Goal: Information Seeking & Learning: Learn about a topic

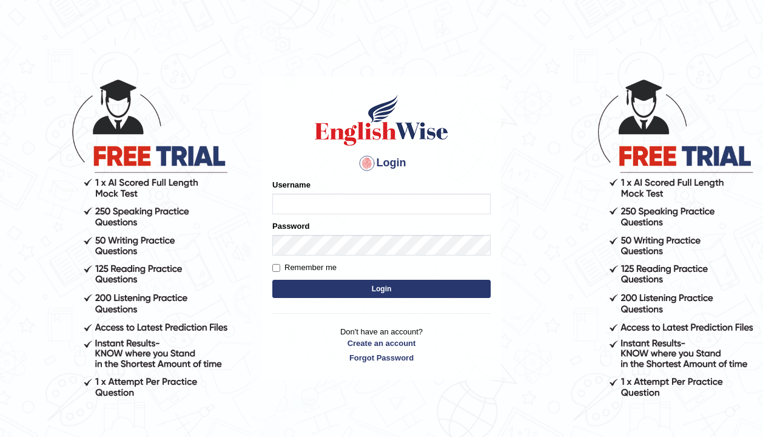
click at [395, 202] on input "Username" at bounding box center [381, 204] width 218 height 21
click at [332, 212] on input "Pavithra" at bounding box center [381, 204] width 218 height 21
drag, startPoint x: 330, startPoint y: 197, endPoint x: 269, endPoint y: 203, distance: 61.6
click at [269, 203] on div "Login Please fix the following errors: Username Pavithra Password Remember me L…" at bounding box center [381, 228] width 239 height 304
drag, startPoint x: 336, startPoint y: 204, endPoint x: 257, endPoint y: 199, distance: 79.0
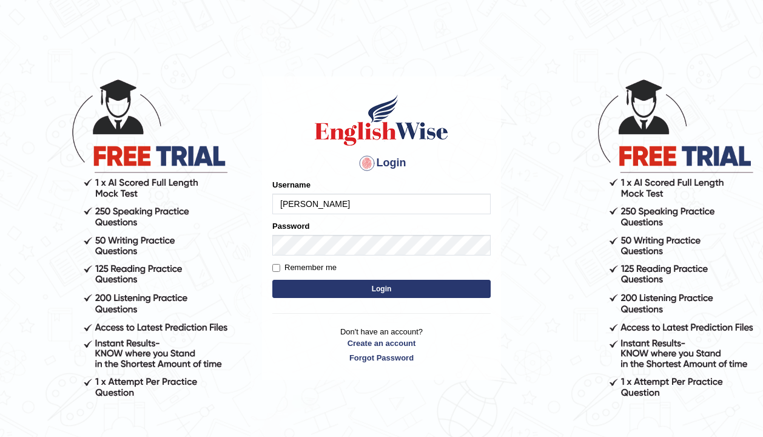
click at [257, 199] on body "Login Please fix the following errors: Username Pavithra Password Remember me L…" at bounding box center [381, 256] width 763 height 437
type input "pavithragowda"
click at [339, 295] on button "Login" at bounding box center [381, 289] width 218 height 18
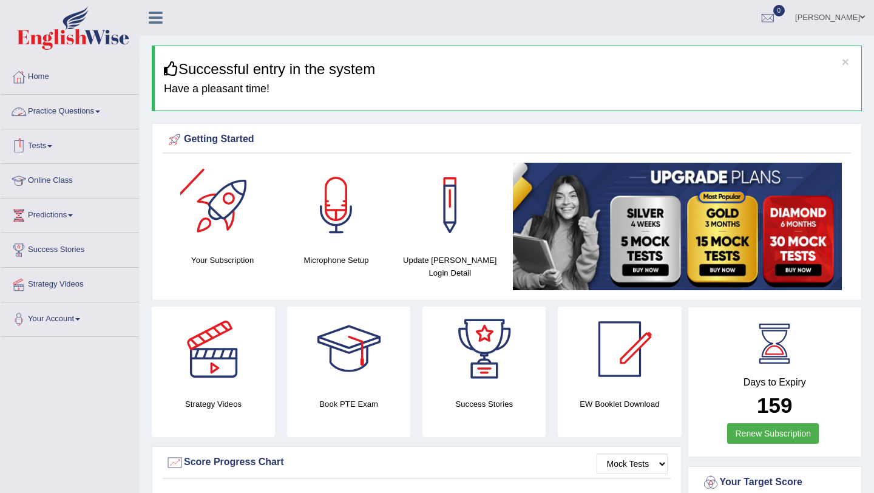
click at [85, 112] on link "Practice Questions" at bounding box center [70, 110] width 138 height 30
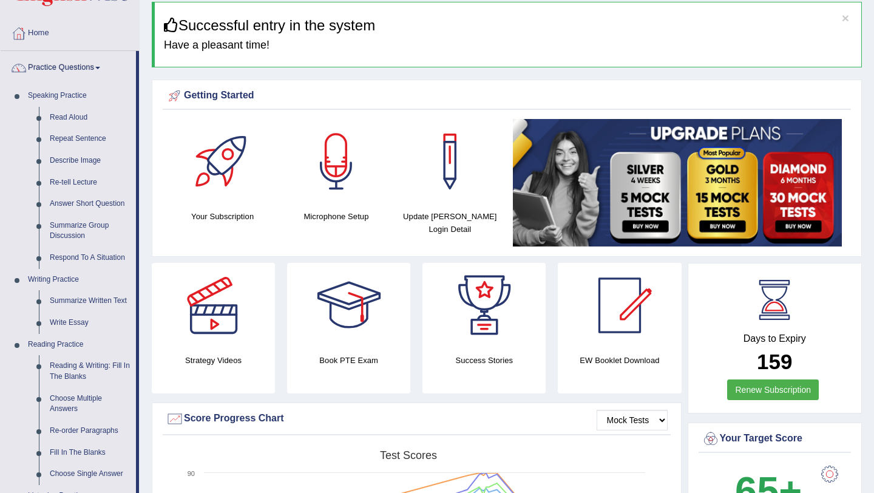
scroll to position [47, 0]
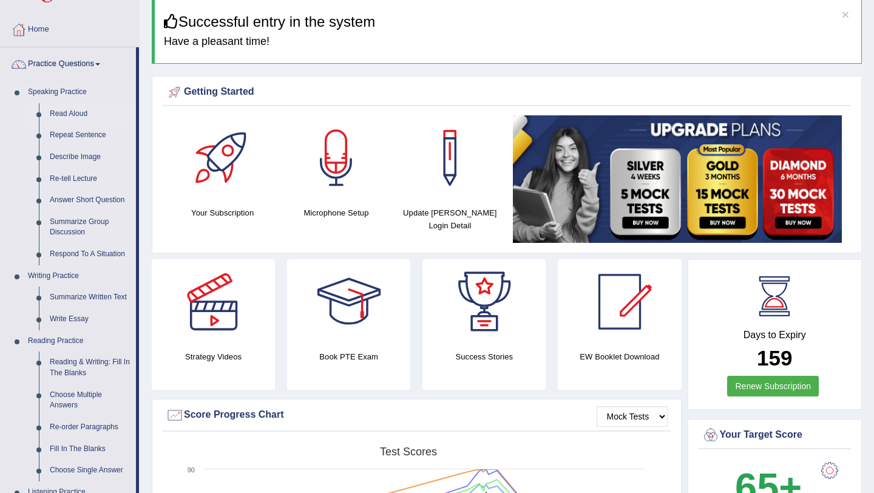
click at [81, 113] on link "Read Aloud" at bounding box center [90, 114] width 92 height 22
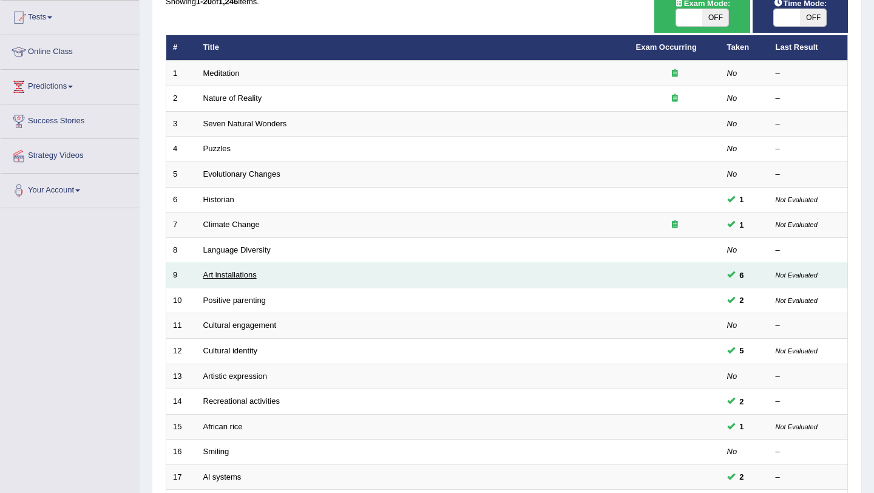
click at [248, 274] on link "Art installations" at bounding box center [229, 274] width 53 height 9
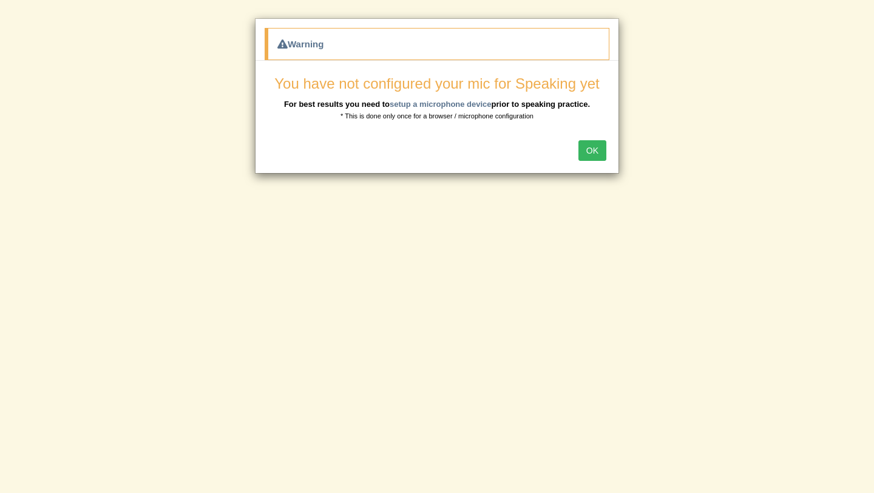
click at [597, 149] on button "OK" at bounding box center [592, 150] width 28 height 21
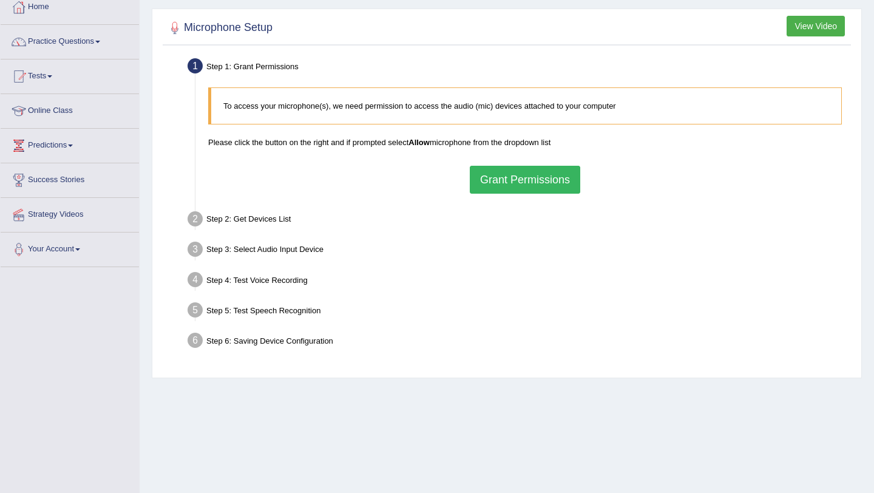
scroll to position [87, 0]
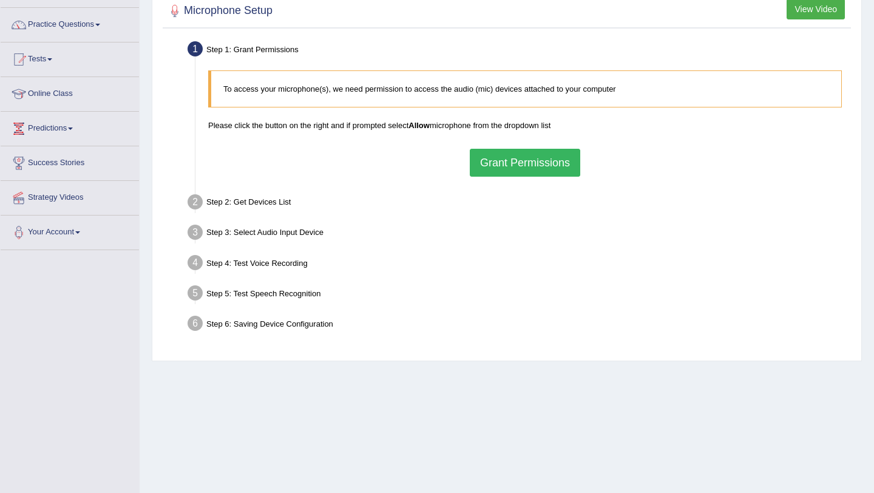
click at [544, 163] on button "Grant Permissions" at bounding box center [525, 163] width 110 height 28
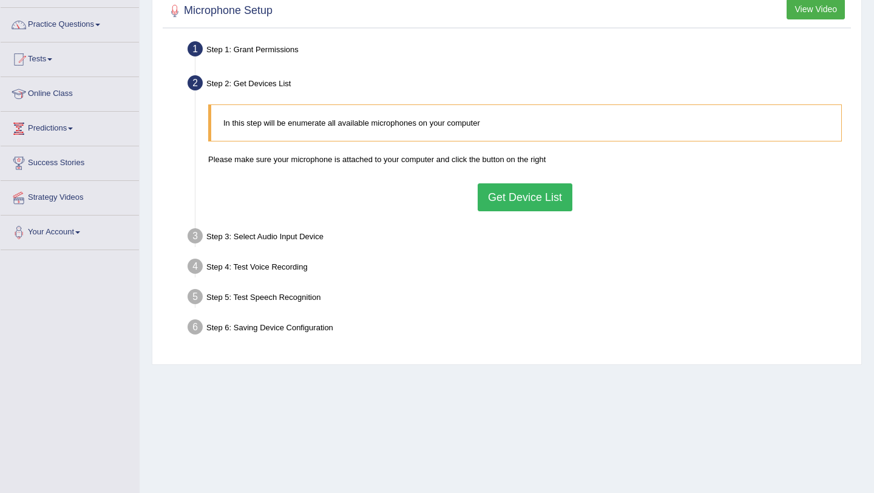
click at [552, 192] on button "Get Device List" at bounding box center [524, 197] width 95 height 28
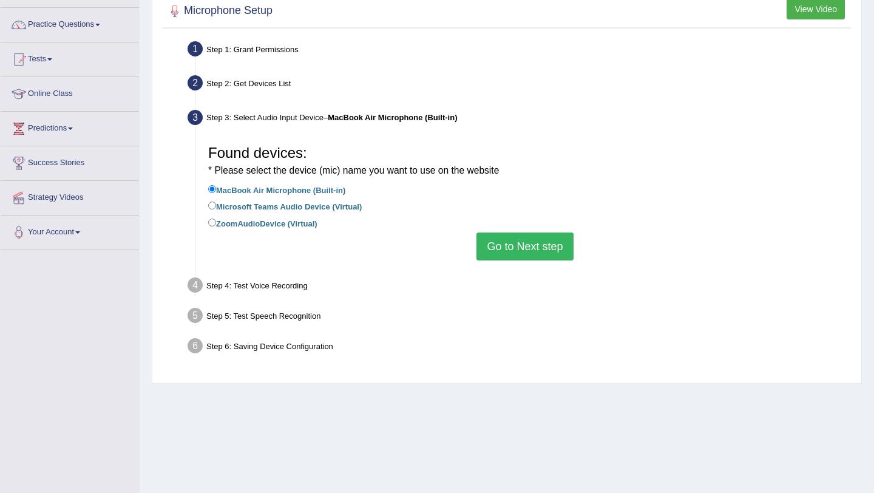
click at [507, 250] on button "Go to Next step" at bounding box center [524, 246] width 96 height 28
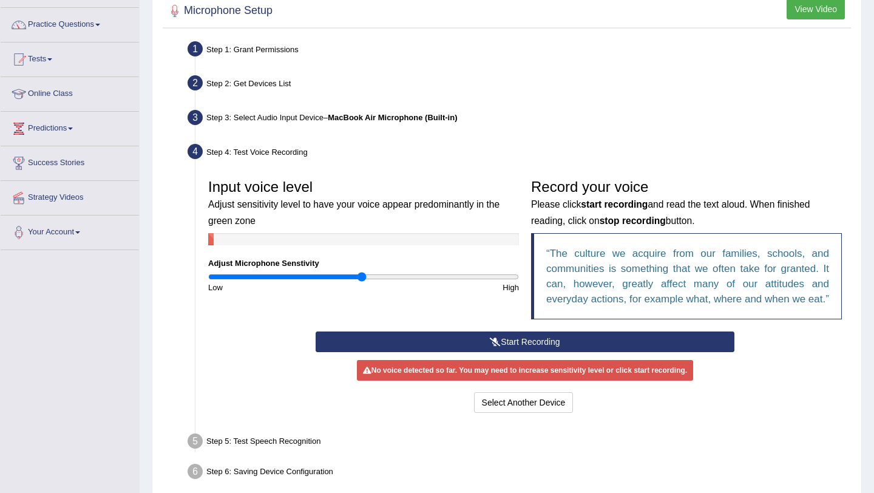
scroll to position [157, 0]
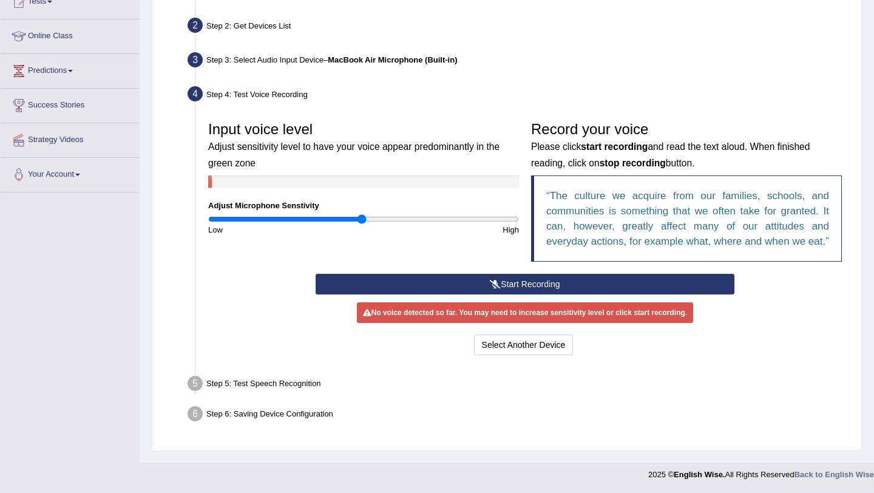
click at [536, 286] on button "Start Recording" at bounding box center [524, 284] width 418 height 21
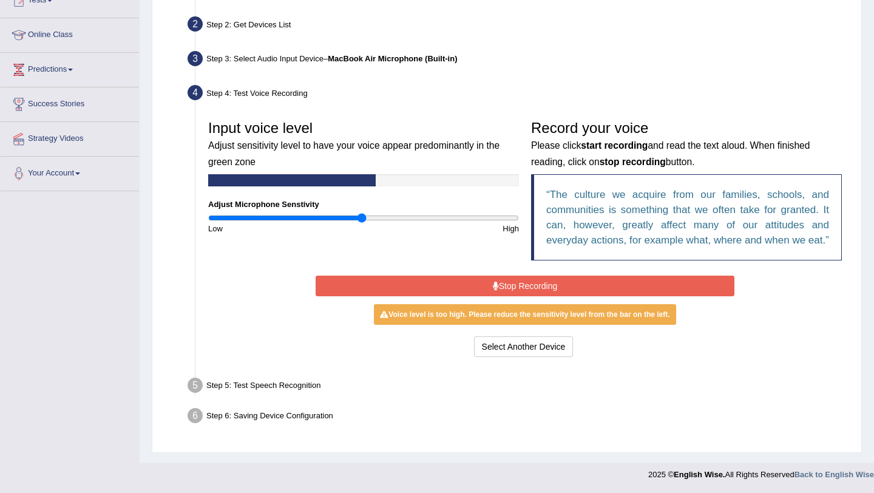
click at [536, 286] on button "Stop Recording" at bounding box center [524, 285] width 418 height 21
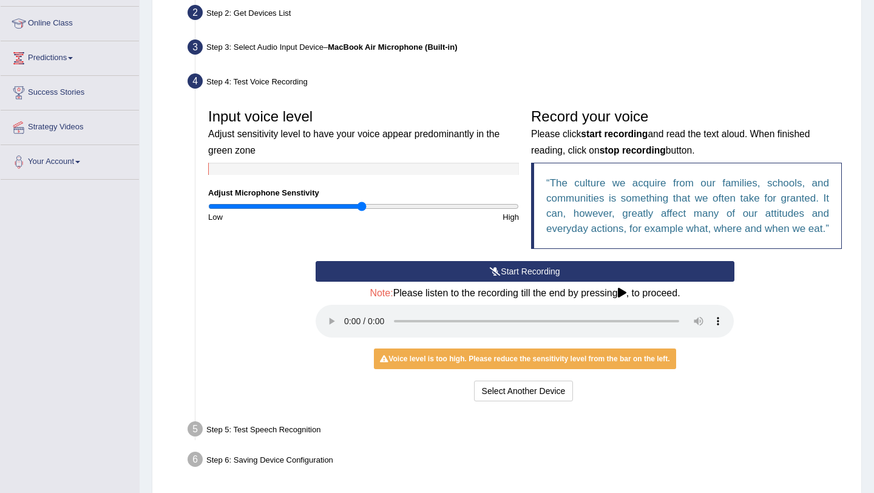
click at [456, 282] on button "Start Recording" at bounding box center [524, 271] width 418 height 21
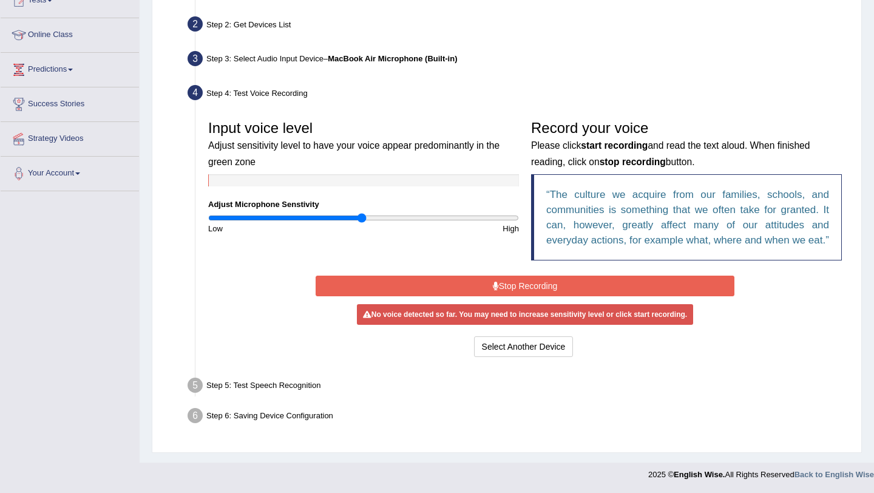
click at [480, 286] on button "Stop Recording" at bounding box center [524, 285] width 418 height 21
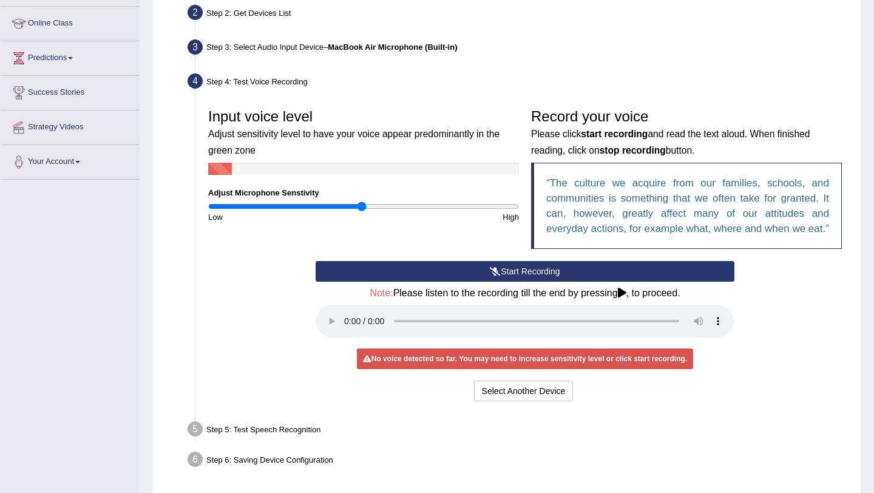
click at [508, 282] on button "Start Recording" at bounding box center [524, 271] width 418 height 21
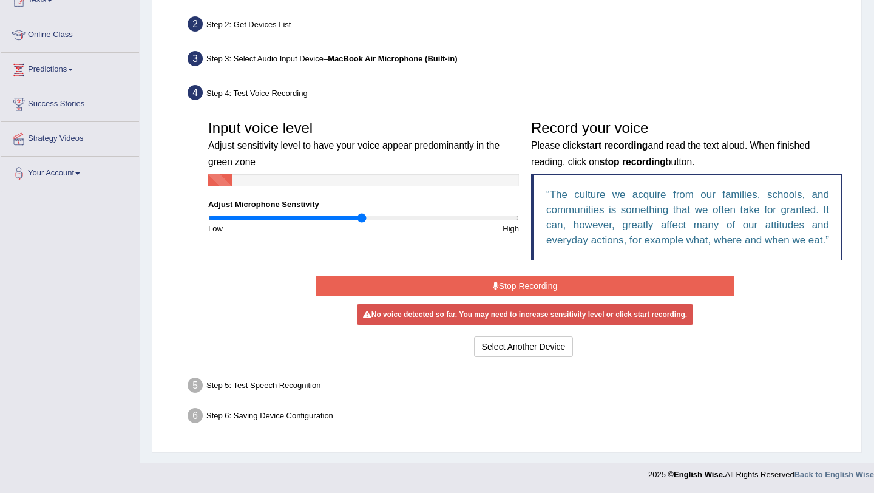
click at [508, 283] on button "Stop Recording" at bounding box center [524, 285] width 418 height 21
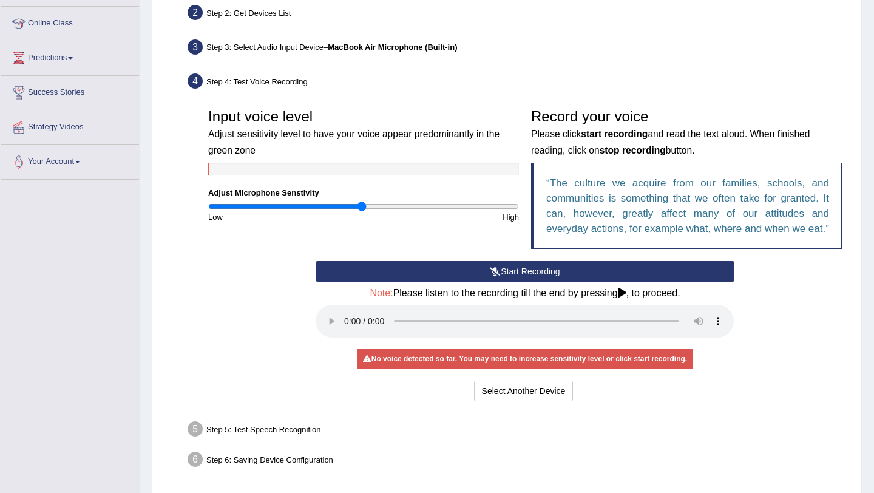
click at [508, 282] on button "Start Recording" at bounding box center [524, 271] width 418 height 21
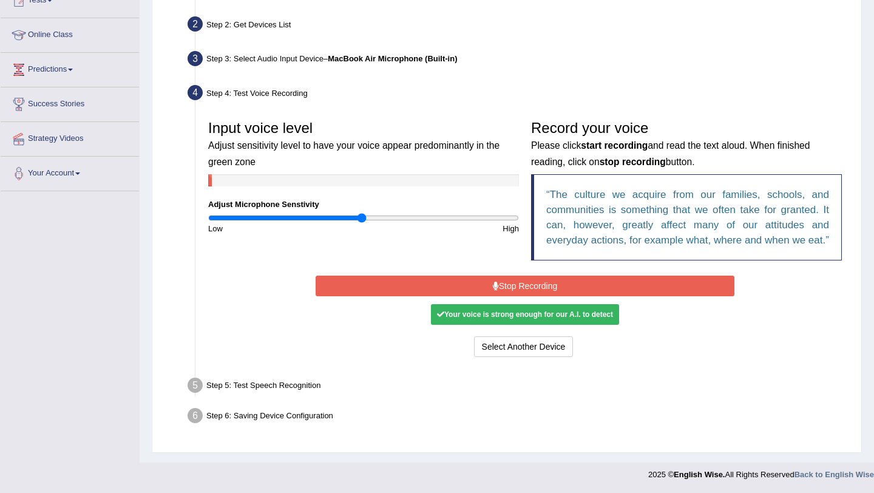
click at [508, 283] on button "Stop Recording" at bounding box center [524, 285] width 418 height 21
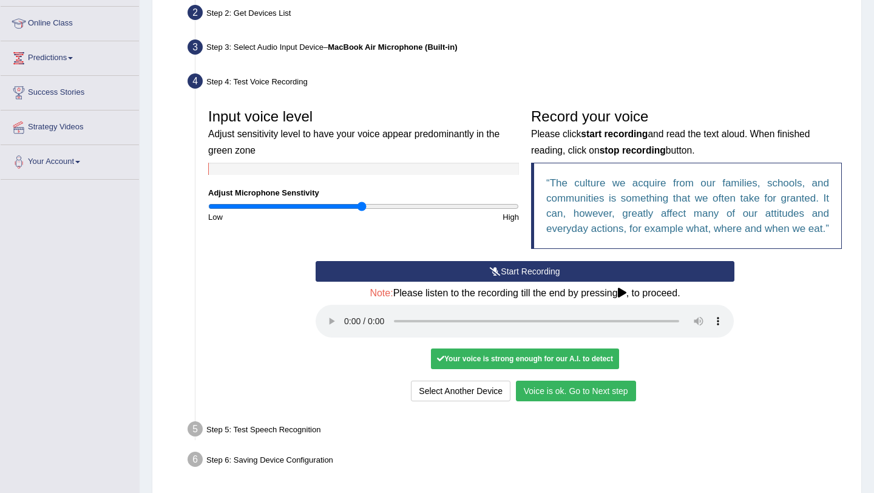
scroll to position [216, 0]
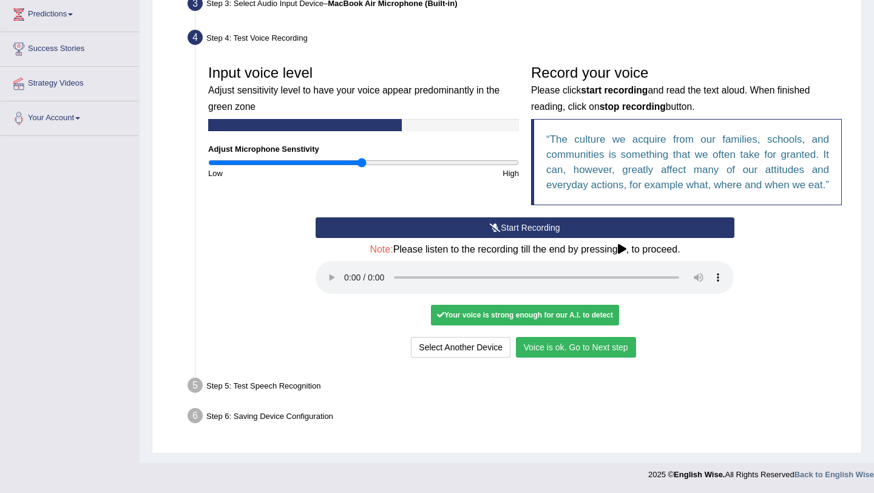
click at [601, 346] on button "Voice is ok. Go to Next step" at bounding box center [576, 347] width 120 height 21
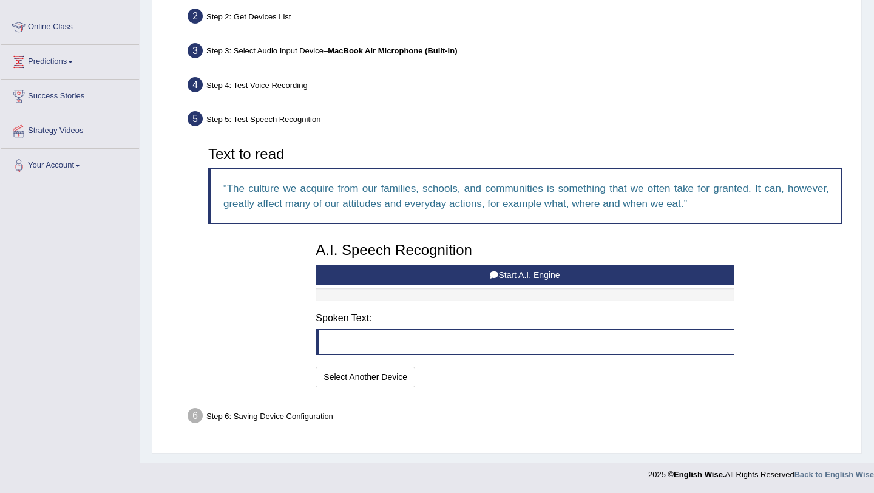
scroll to position [153, 0]
click at [519, 280] on button "Start A.I. Engine" at bounding box center [524, 275] width 418 height 21
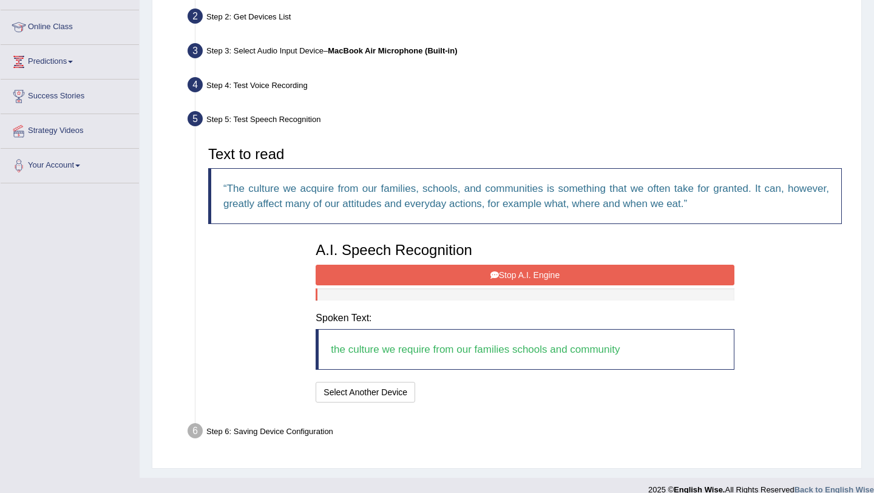
click at [519, 275] on button "Stop A.I. Engine" at bounding box center [524, 275] width 418 height 21
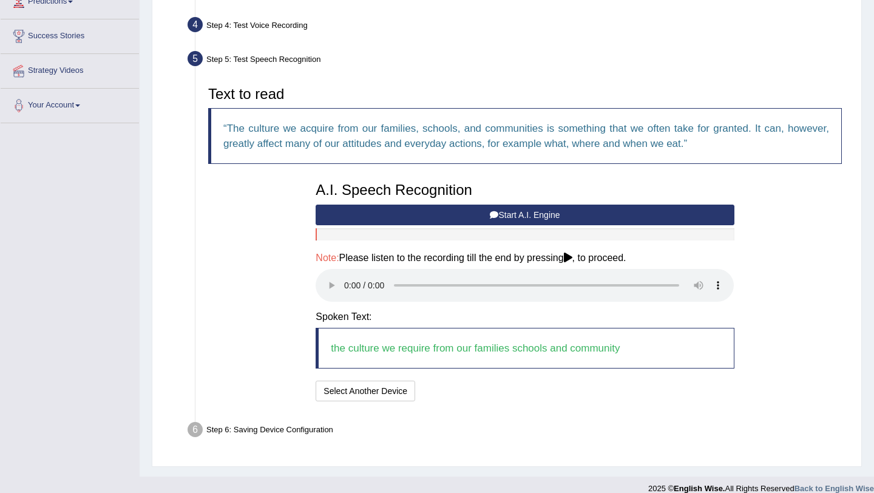
scroll to position [227, 0]
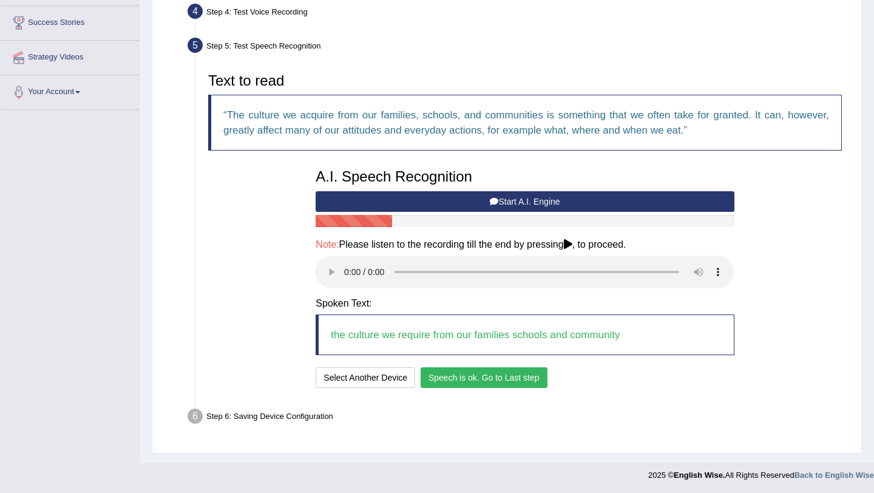
click at [472, 379] on button "Speech is ok. Go to Last step" at bounding box center [483, 377] width 127 height 21
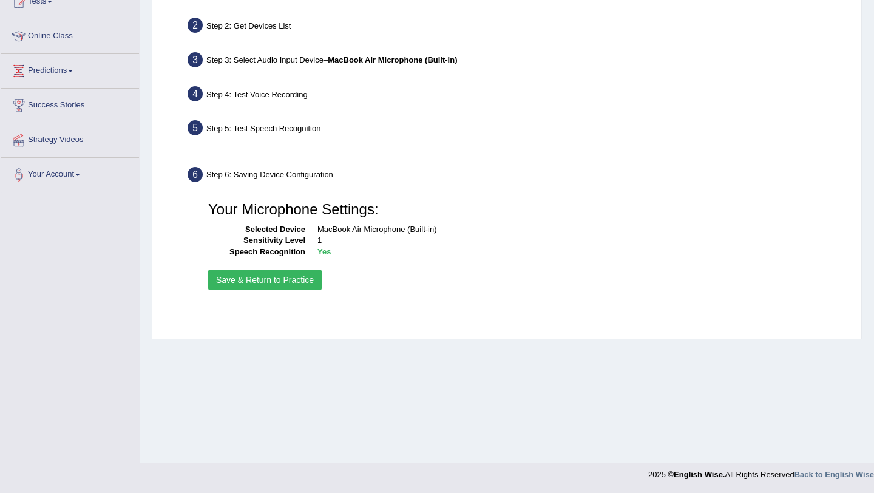
scroll to position [144, 0]
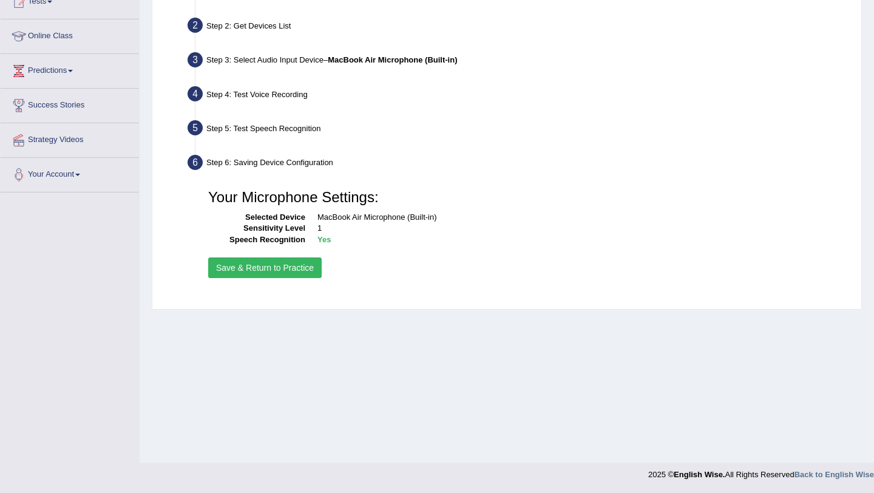
click at [285, 263] on button "Save & Return to Practice" at bounding box center [264, 267] width 113 height 21
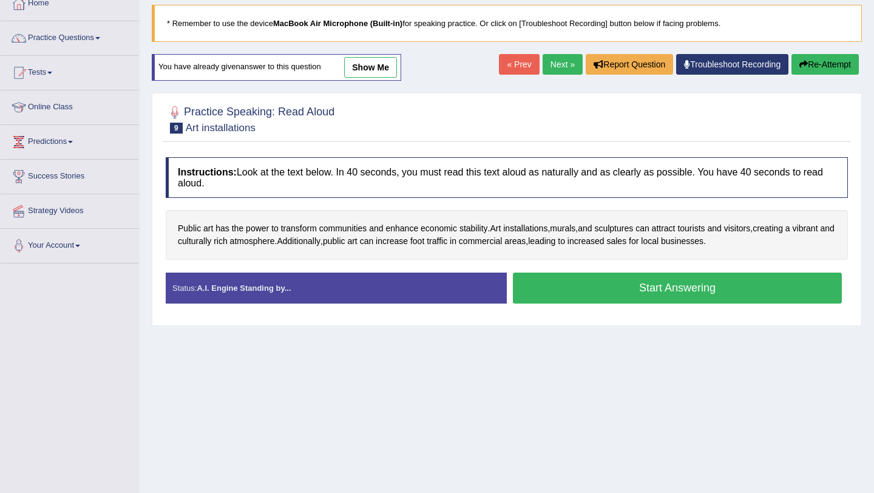
scroll to position [67, 0]
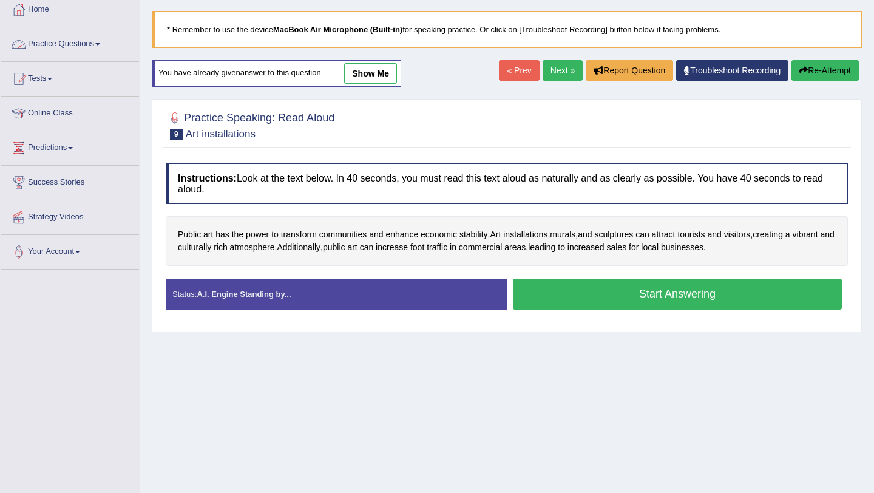
click at [100, 43] on span at bounding box center [97, 44] width 5 height 2
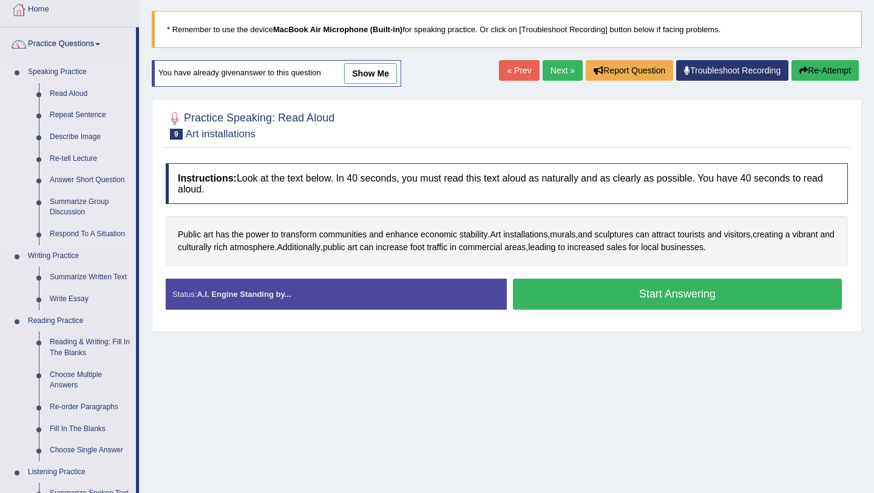
click at [85, 137] on link "Describe Image" at bounding box center [90, 137] width 92 height 22
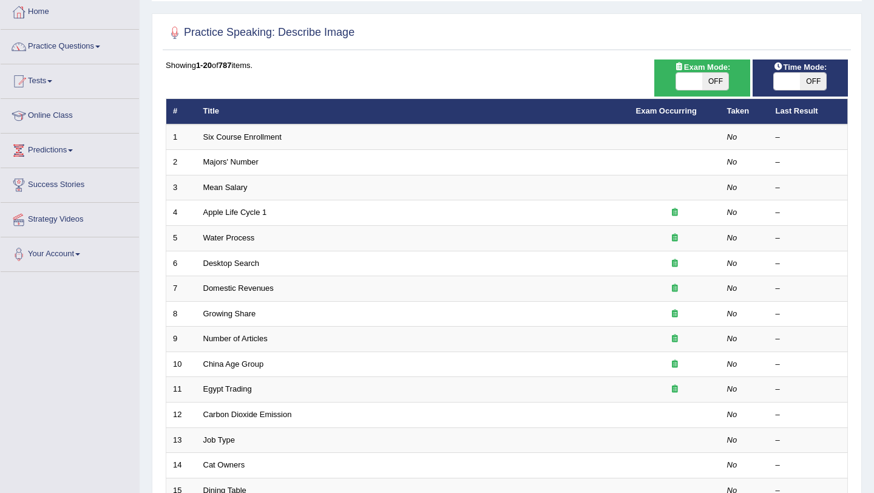
scroll to position [66, 0]
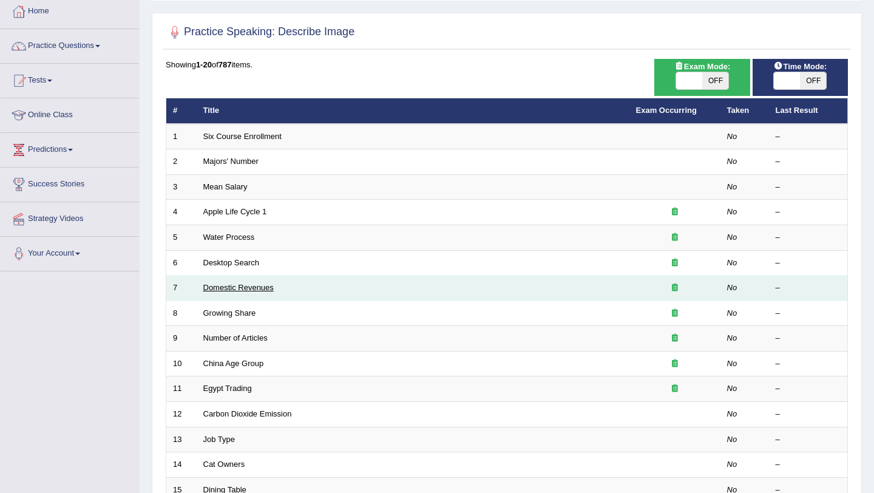
click at [248, 288] on link "Domestic Revenues" at bounding box center [238, 287] width 70 height 9
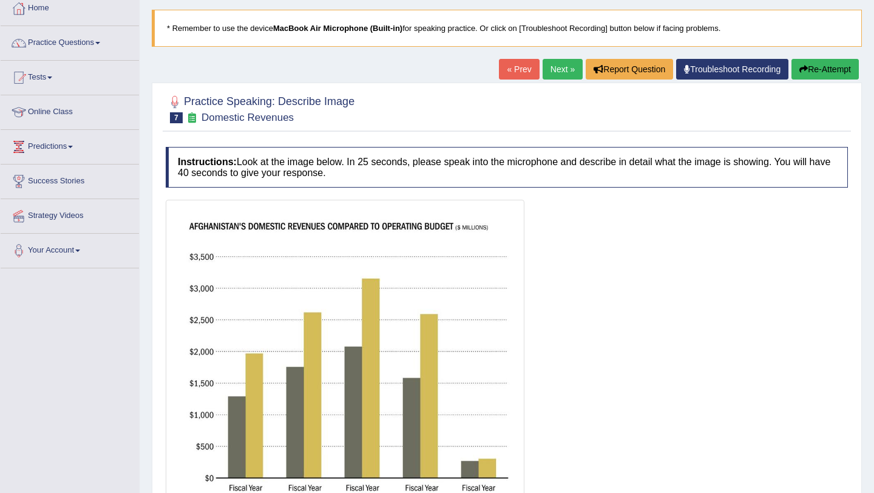
scroll to position [63, 0]
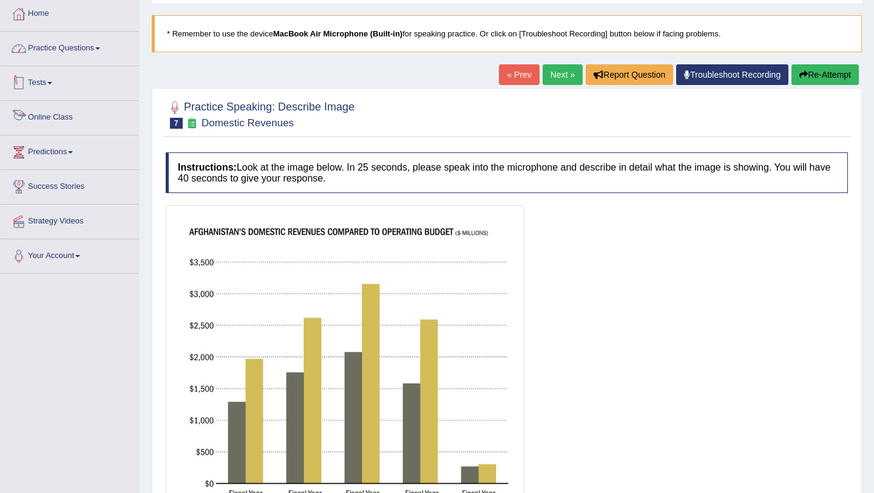
click at [95, 55] on link "Practice Questions" at bounding box center [70, 47] width 138 height 30
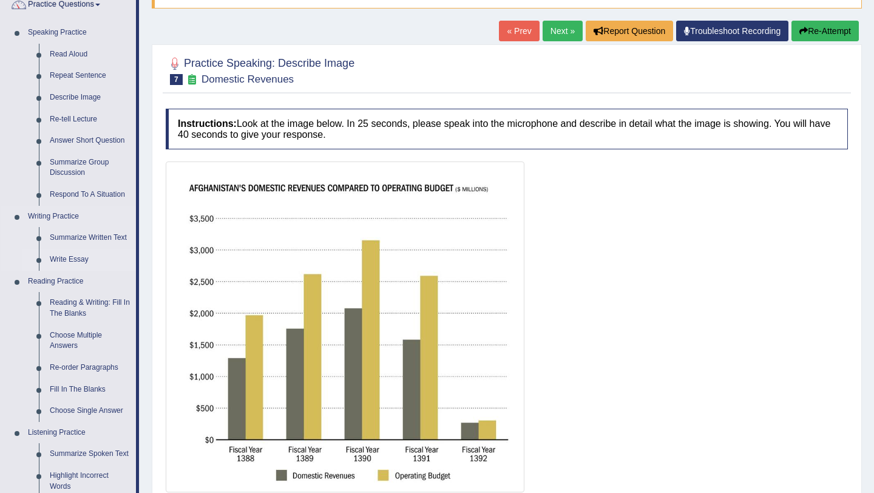
scroll to position [83, 0]
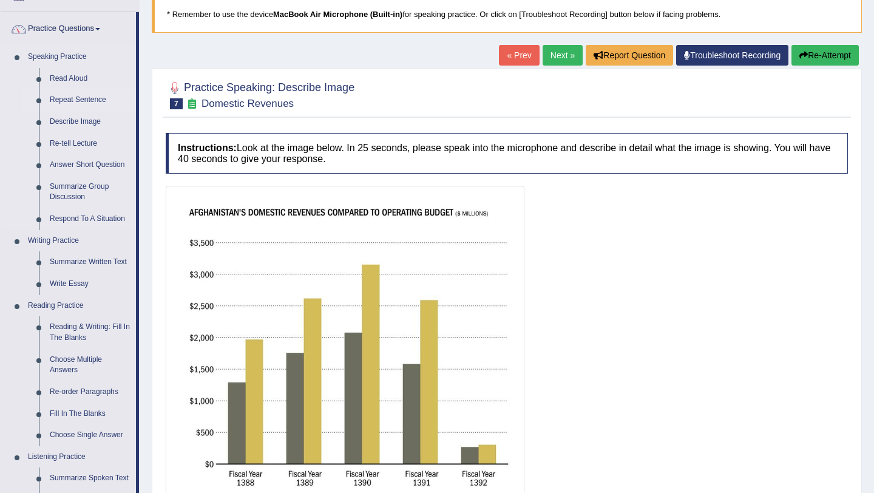
click at [82, 101] on link "Repeat Sentence" at bounding box center [90, 100] width 92 height 22
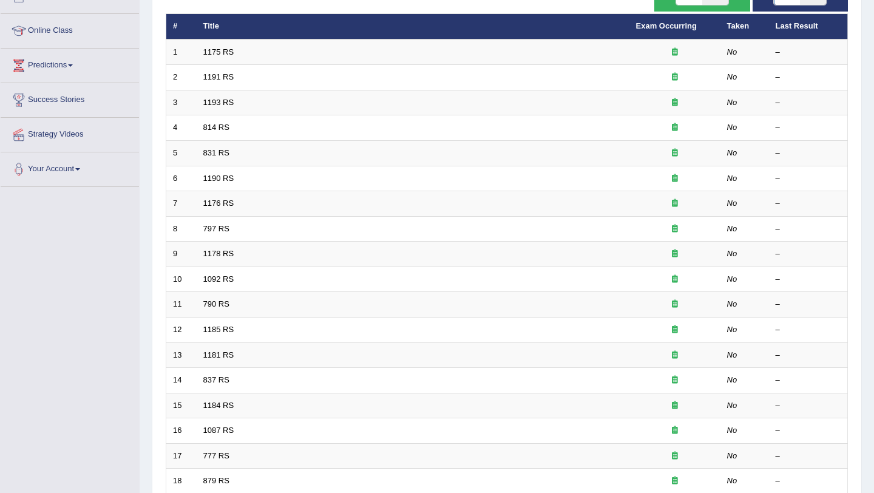
scroll to position [153, 0]
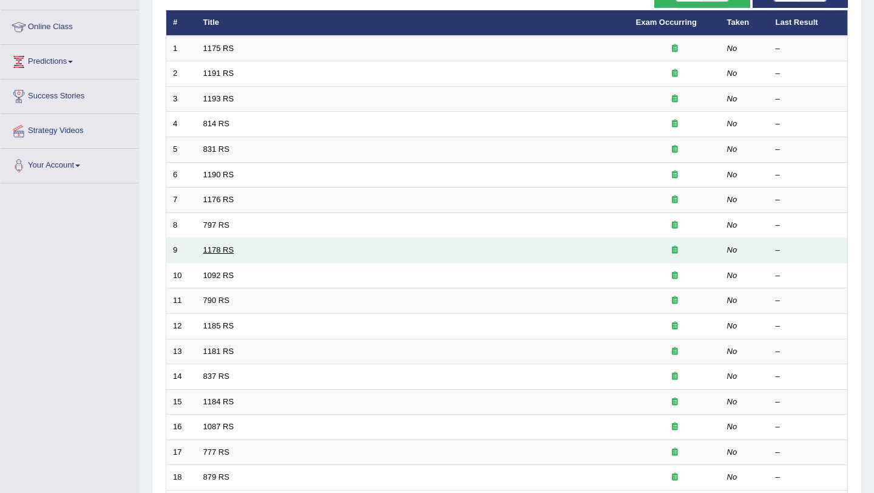
click at [223, 251] on link "1178 RS" at bounding box center [218, 249] width 31 height 9
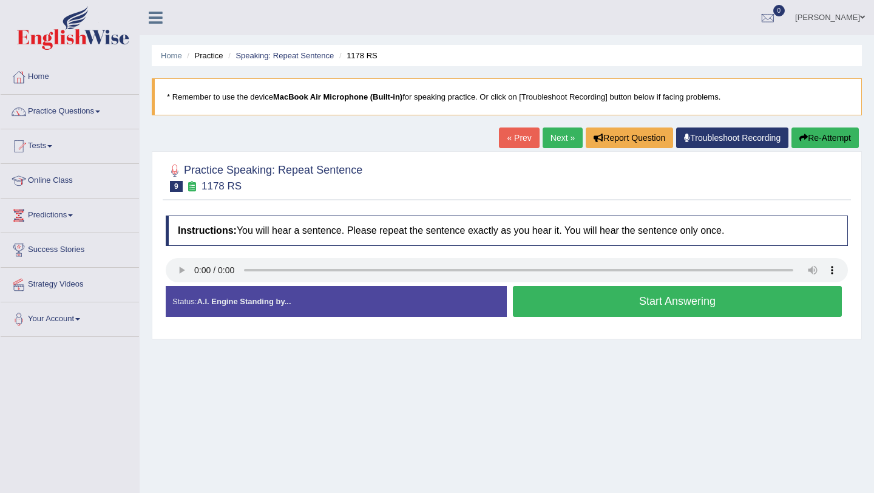
scroll to position [32, 0]
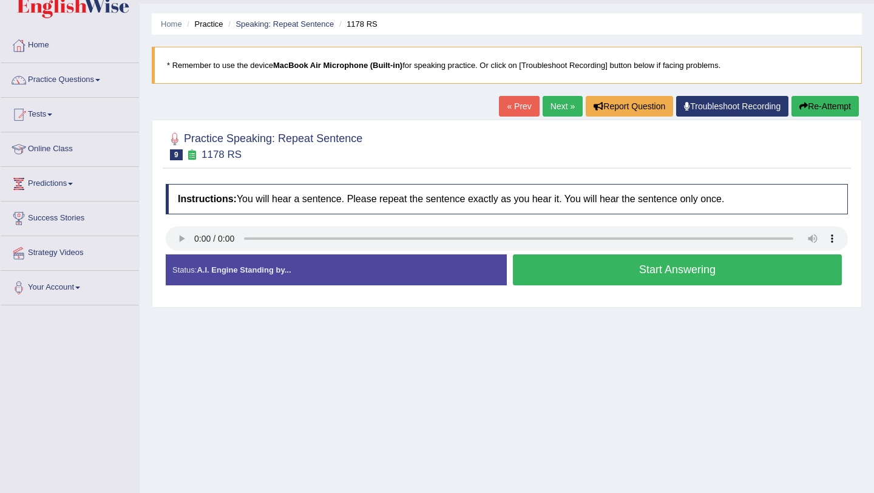
click at [554, 105] on link "Next »" at bounding box center [562, 106] width 40 height 21
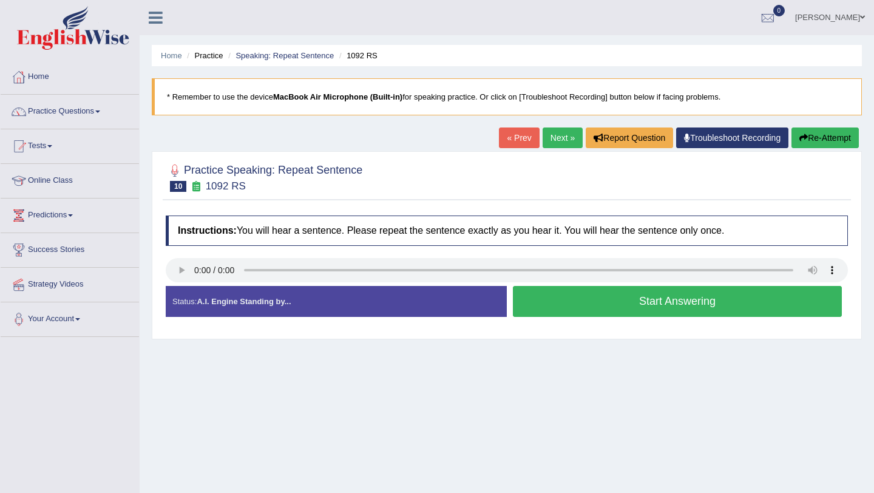
click at [551, 138] on link "Next »" at bounding box center [562, 137] width 40 height 21
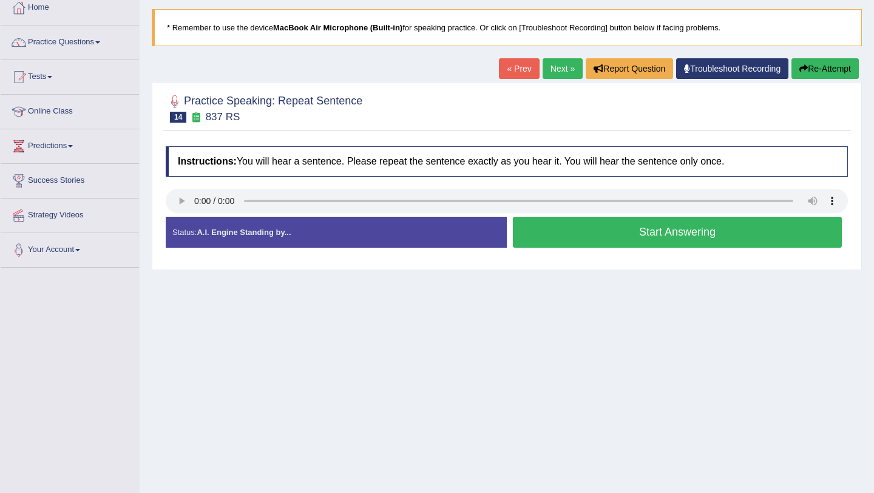
scroll to position [69, 0]
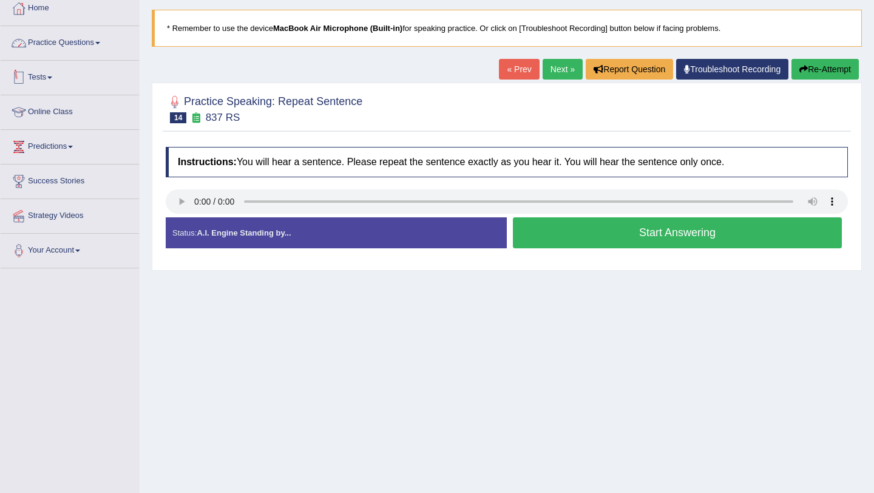
click at [103, 41] on link "Practice Questions" at bounding box center [70, 41] width 138 height 30
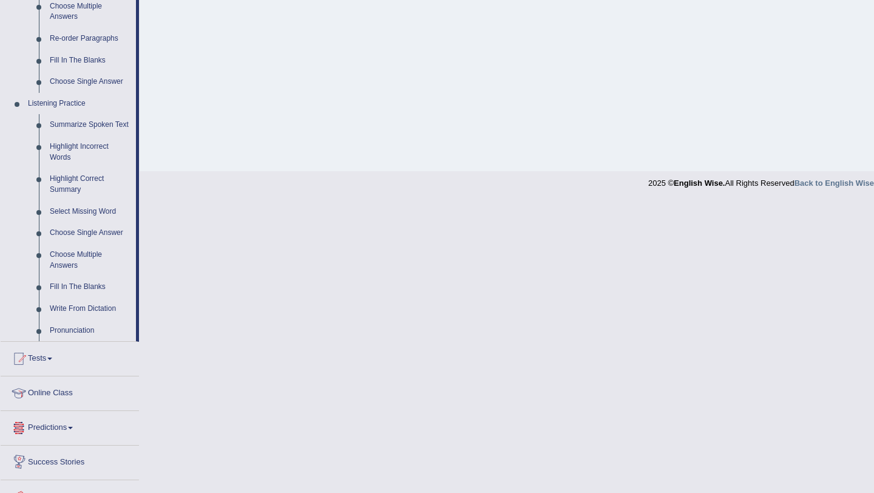
scroll to position [448, 0]
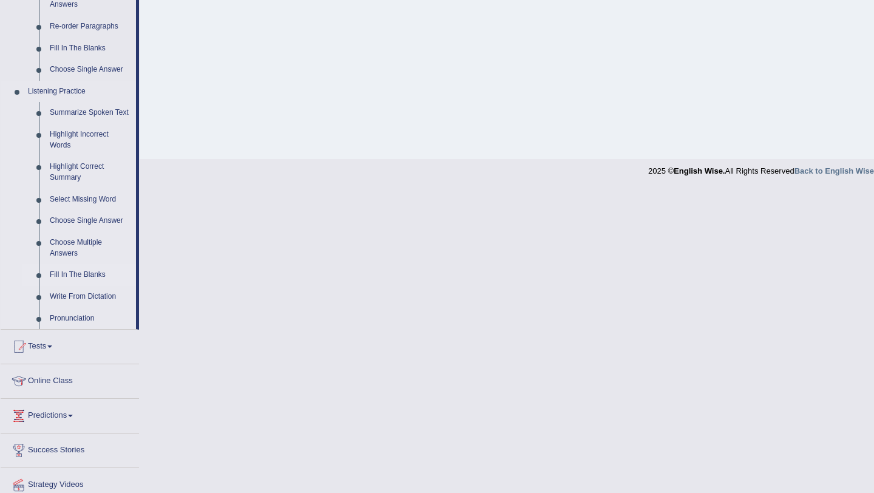
click at [95, 283] on link "Fill In The Blanks" at bounding box center [90, 275] width 92 height 22
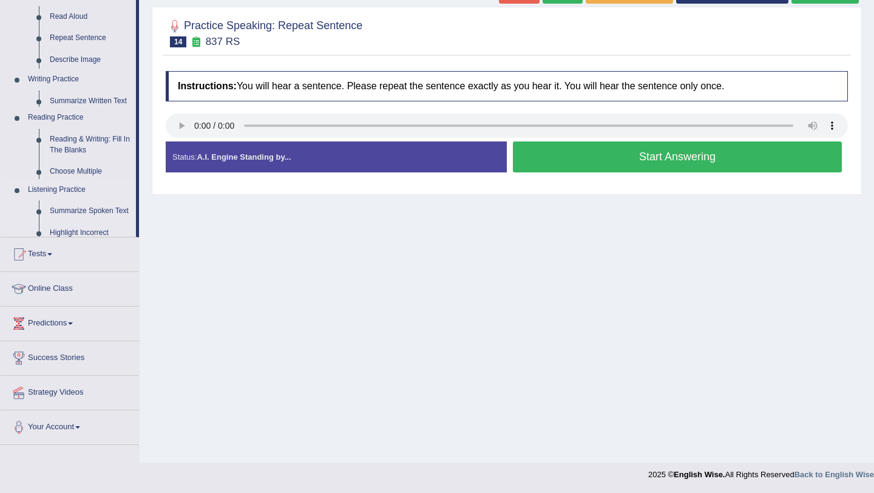
scroll to position [144, 0]
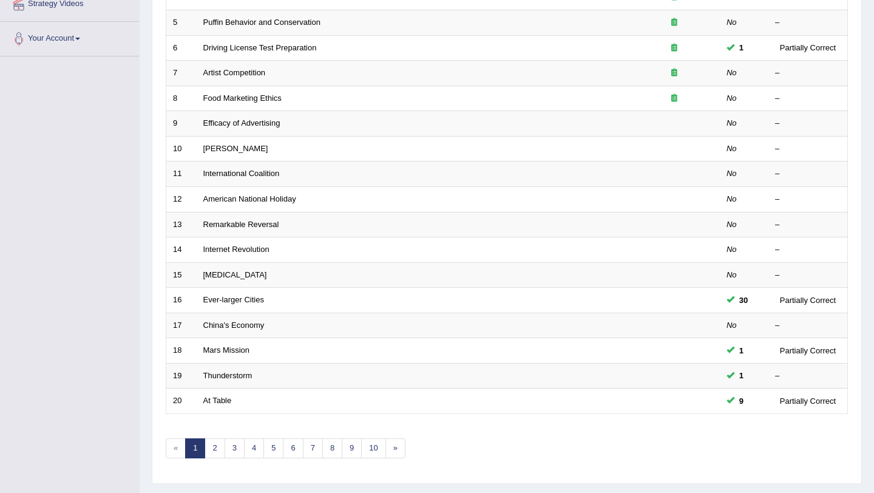
scroll to position [288, 0]
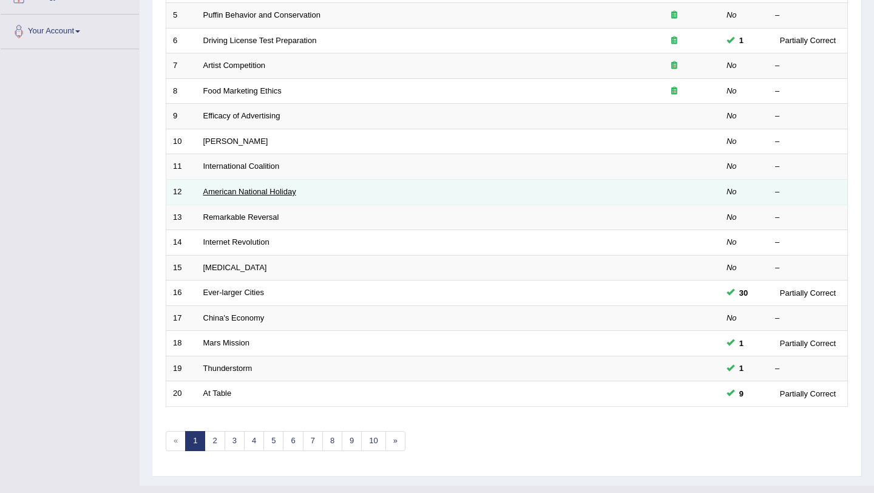
click at [272, 192] on link "American National Holiday" at bounding box center [249, 191] width 93 height 9
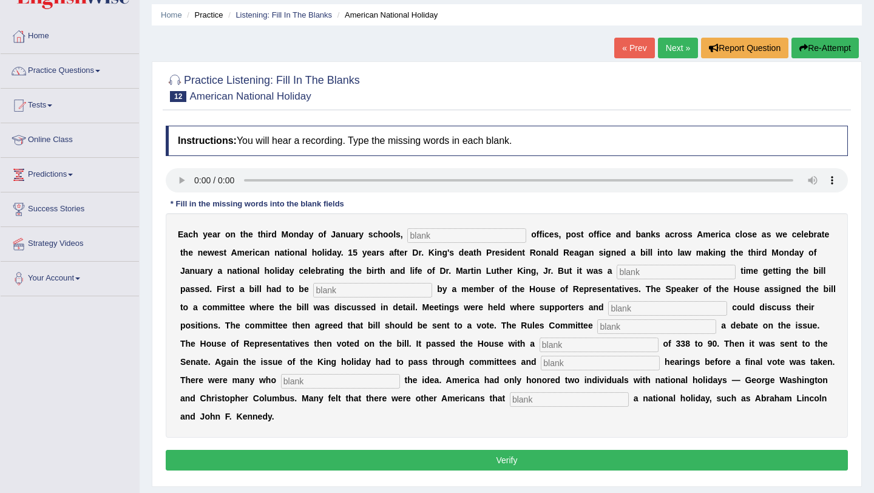
scroll to position [39, 0]
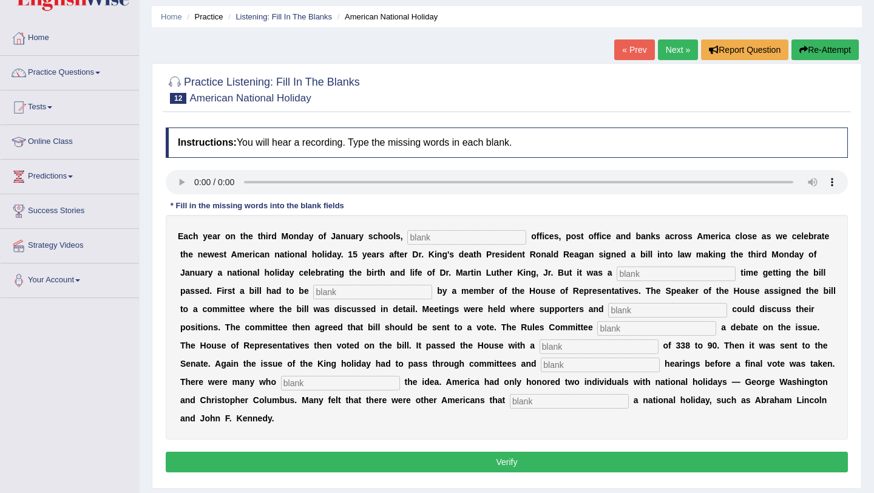
click at [676, 42] on link "Next »" at bounding box center [678, 49] width 40 height 21
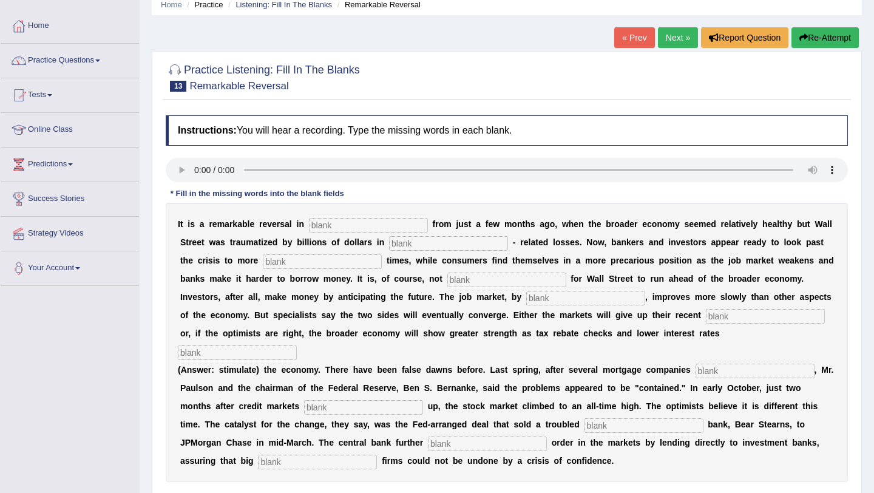
scroll to position [61, 0]
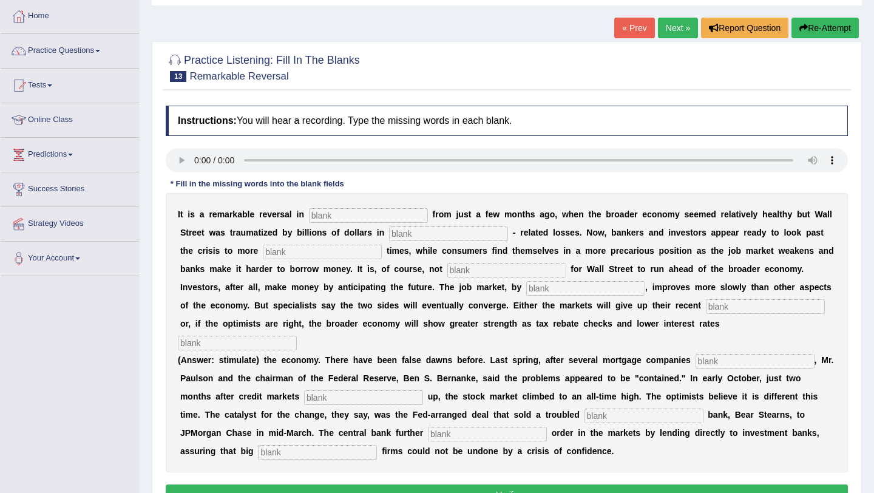
click at [675, 23] on link "Next »" at bounding box center [678, 28] width 40 height 21
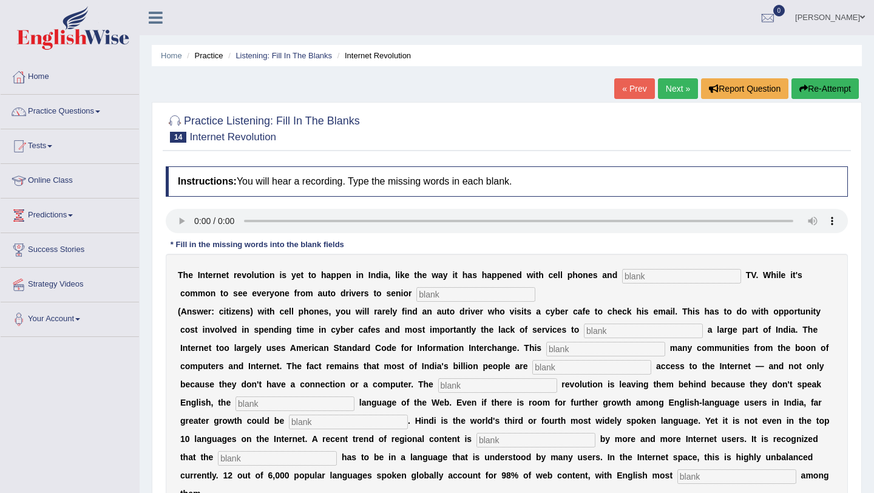
click at [672, 81] on link "Next »" at bounding box center [678, 88] width 40 height 21
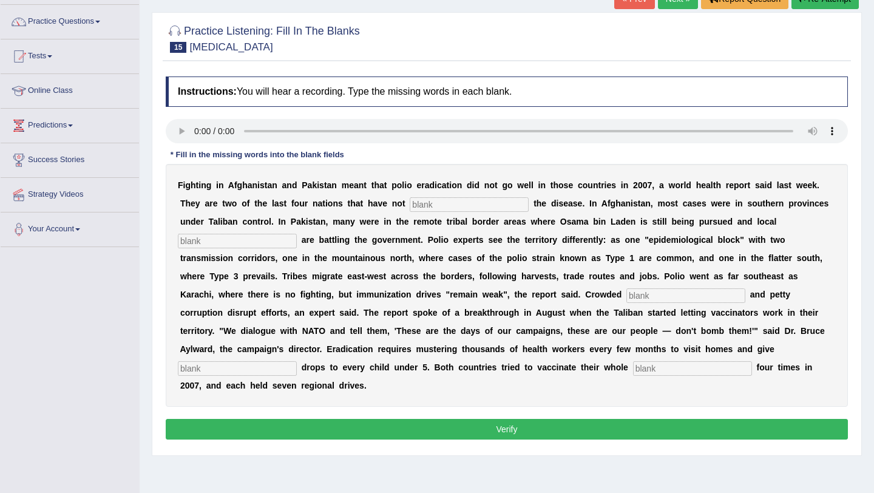
scroll to position [51, 0]
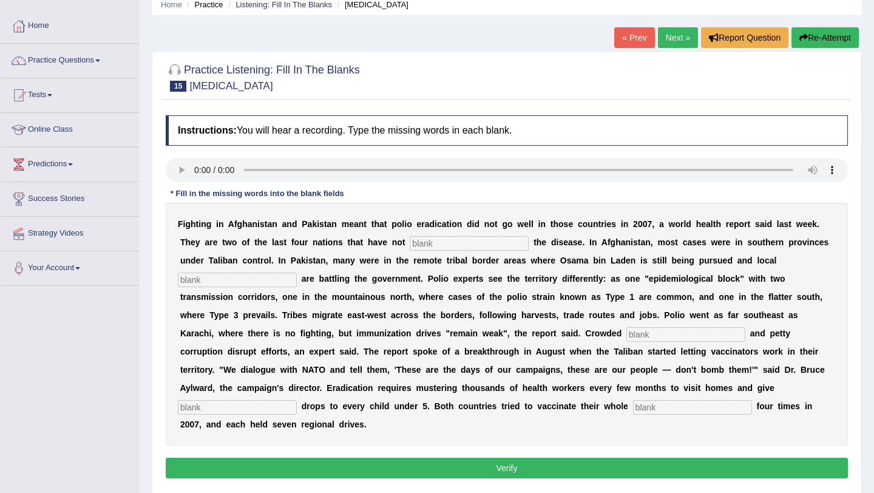
click at [667, 41] on link "Next »" at bounding box center [678, 37] width 40 height 21
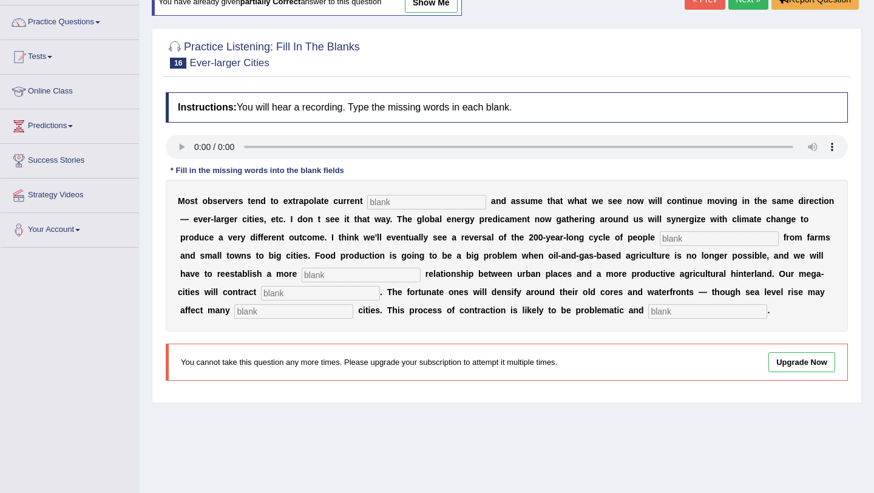
scroll to position [91, 0]
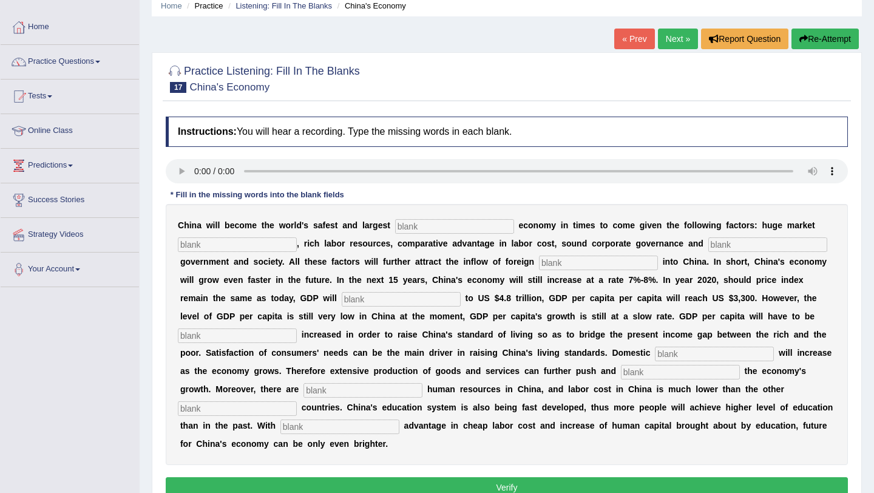
scroll to position [53, 0]
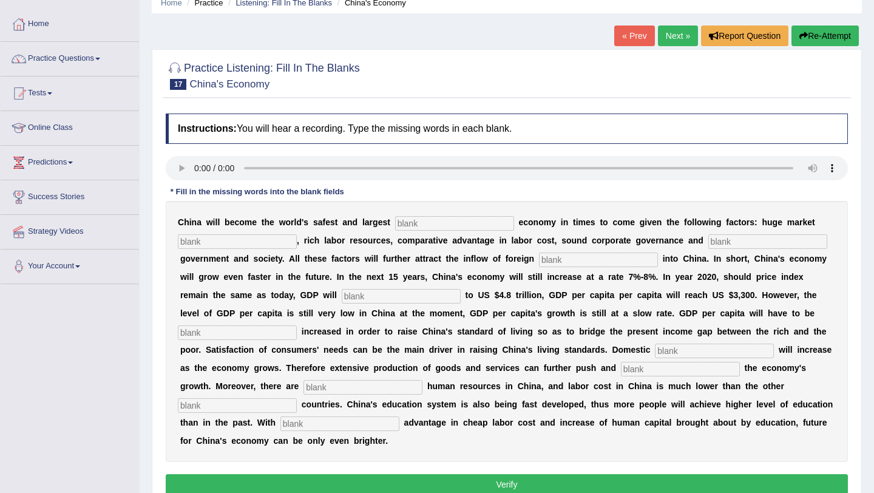
click at [680, 35] on link "Next »" at bounding box center [678, 35] width 40 height 21
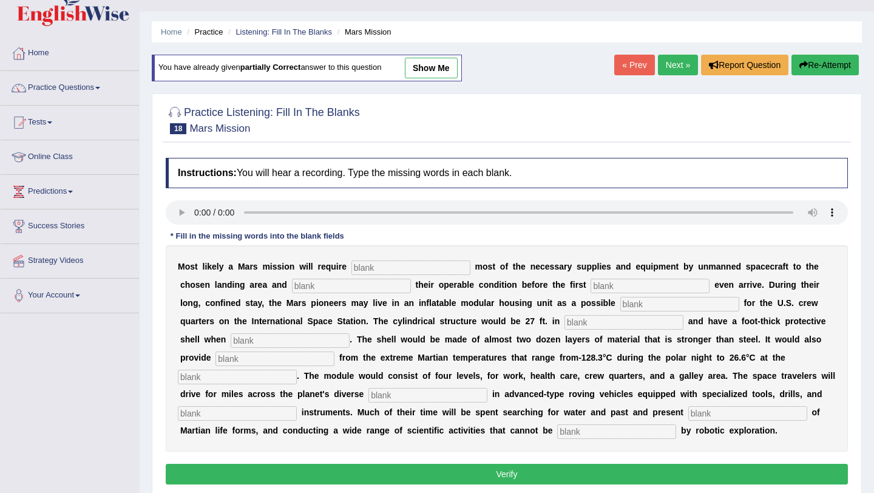
scroll to position [22, 0]
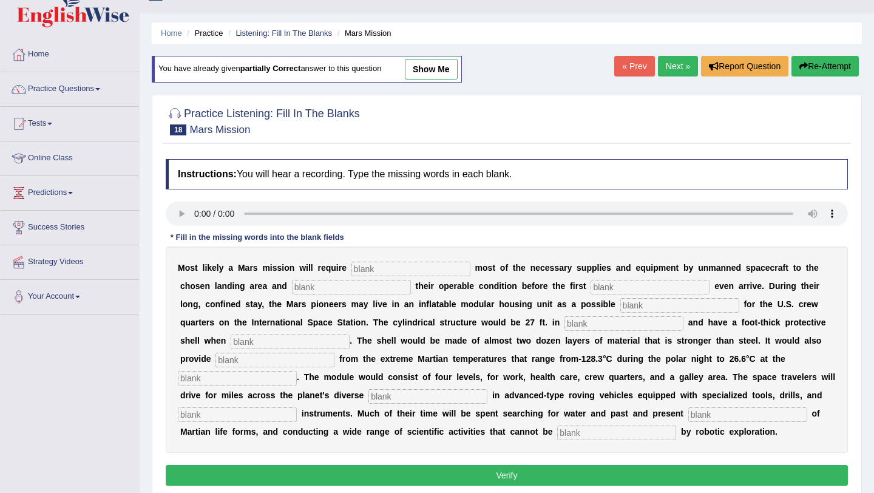
click at [667, 69] on link "Next »" at bounding box center [678, 66] width 40 height 21
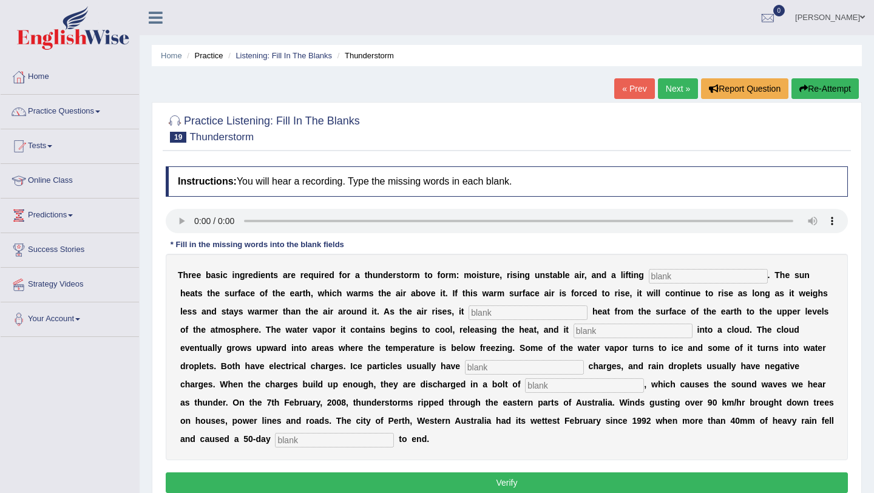
click at [675, 86] on link "Next »" at bounding box center [678, 88] width 40 height 21
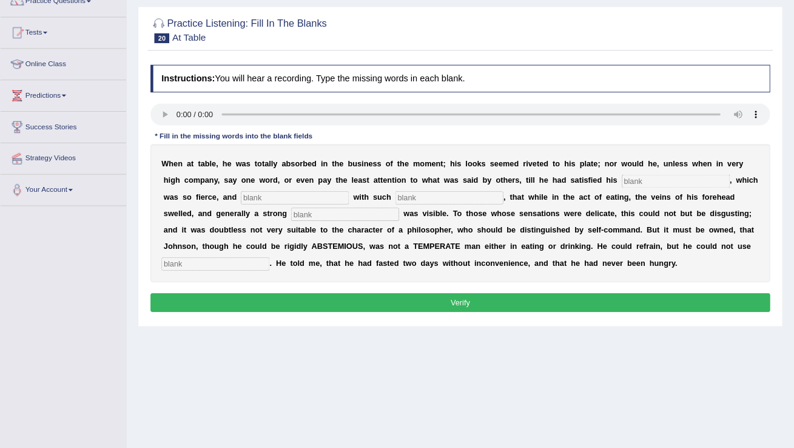
scroll to position [112, 0]
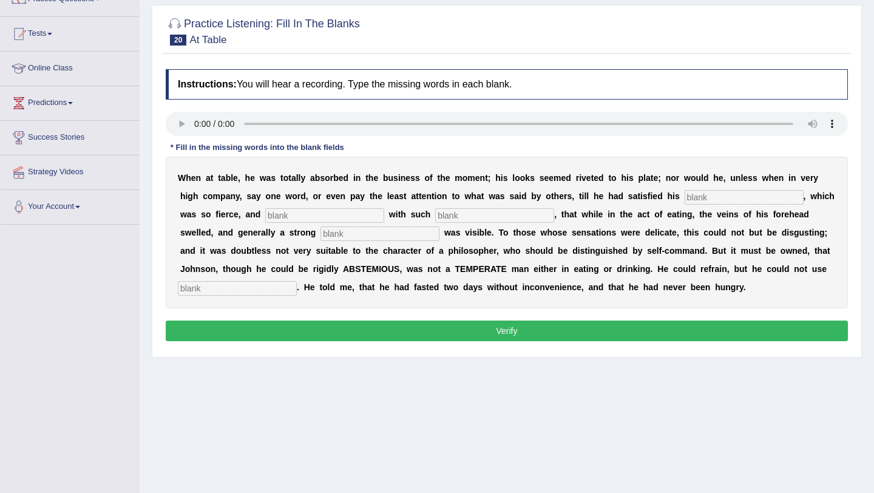
click at [372, 149] on div "Instructions: You will hear a recording. Type the missing words in each blank. …" at bounding box center [507, 207] width 688 height 288
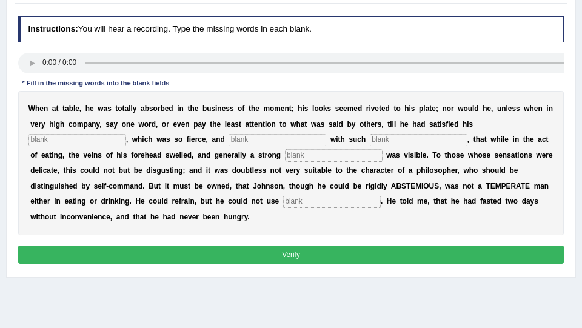
scroll to position [142, 0]
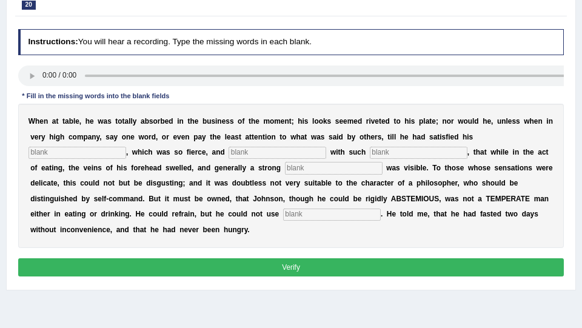
click at [64, 155] on input "text" at bounding box center [78, 153] width 98 height 12
click at [64, 159] on input "text" at bounding box center [78, 153] width 98 height 12
click at [246, 155] on input "text" at bounding box center [278, 153] width 98 height 12
click at [291, 153] on input "text" at bounding box center [278, 153] width 98 height 12
click at [379, 158] on input "text" at bounding box center [419, 153] width 98 height 12
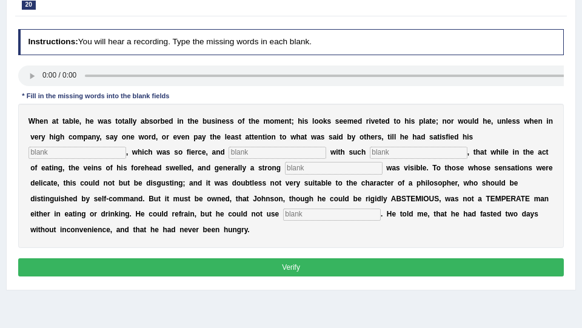
click at [286, 172] on input "text" at bounding box center [334, 168] width 98 height 12
click at [102, 155] on input "text" at bounding box center [78, 153] width 98 height 12
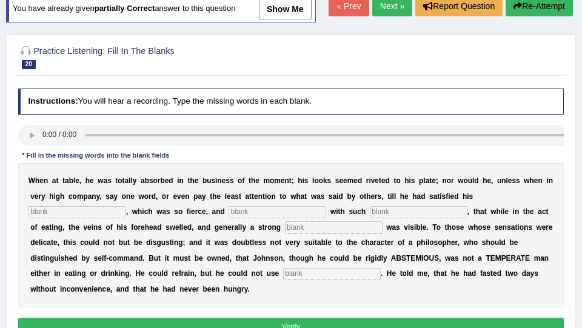
scroll to position [76, 0]
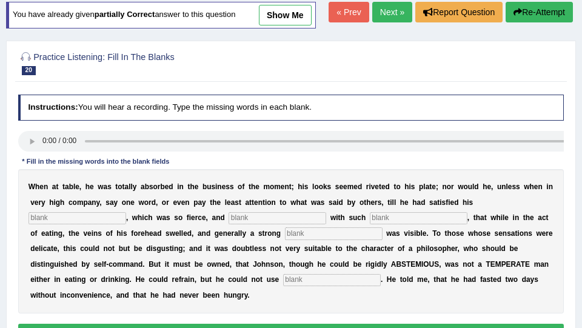
click at [389, 15] on link "Next »" at bounding box center [393, 12] width 40 height 21
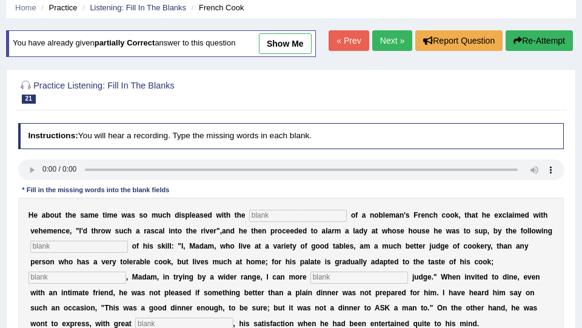
scroll to position [49, 0]
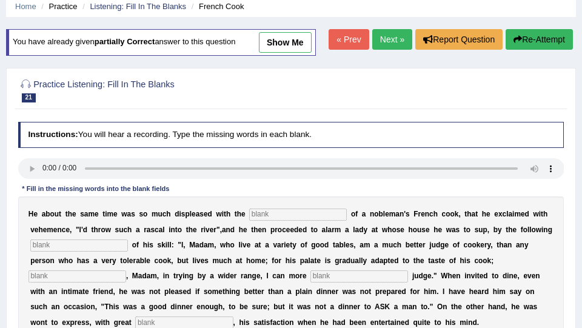
click at [388, 38] on link "Next »" at bounding box center [393, 39] width 40 height 21
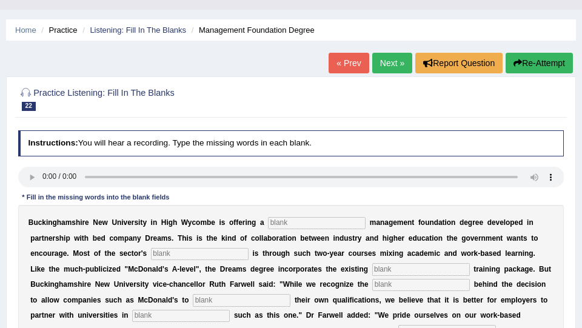
scroll to position [27, 0]
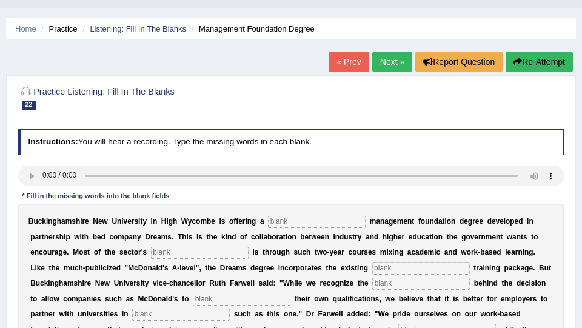
click at [380, 61] on link "Next »" at bounding box center [393, 62] width 40 height 21
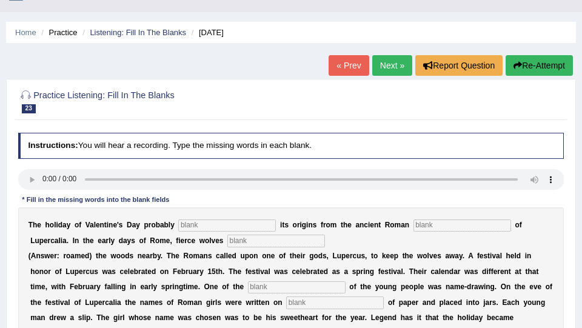
scroll to position [22, 0]
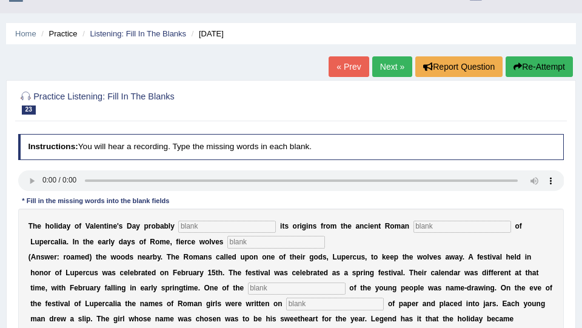
click at [385, 64] on link "Next »" at bounding box center [393, 66] width 40 height 21
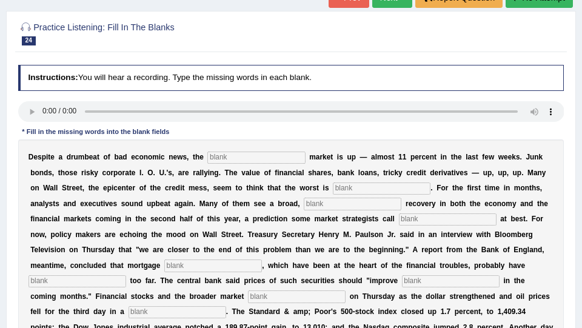
scroll to position [81, 0]
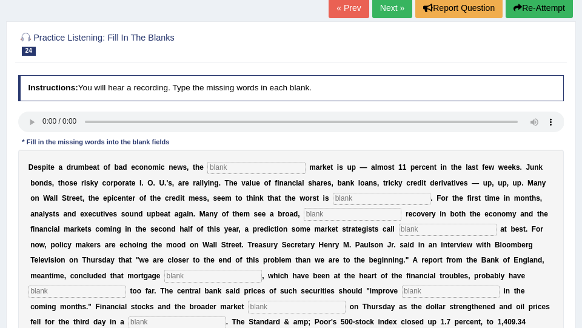
click at [391, 12] on link "Next »" at bounding box center [393, 8] width 40 height 21
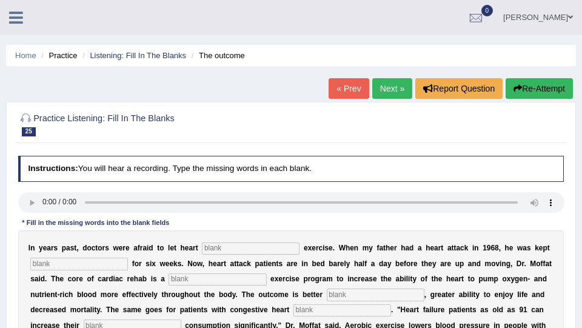
click at [382, 85] on link "Next »" at bounding box center [393, 88] width 40 height 21
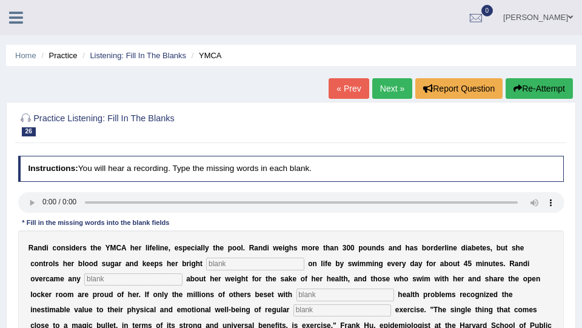
click at [385, 88] on link "Next »" at bounding box center [393, 88] width 40 height 21
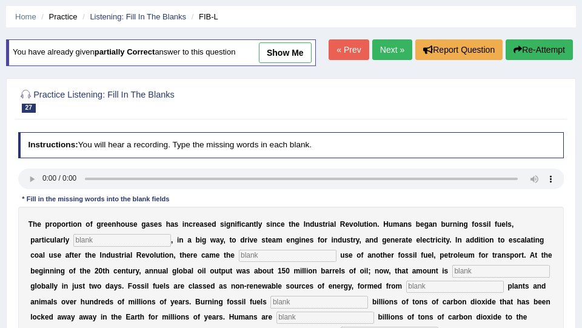
scroll to position [39, 0]
click at [389, 50] on link "Next »" at bounding box center [393, 49] width 40 height 21
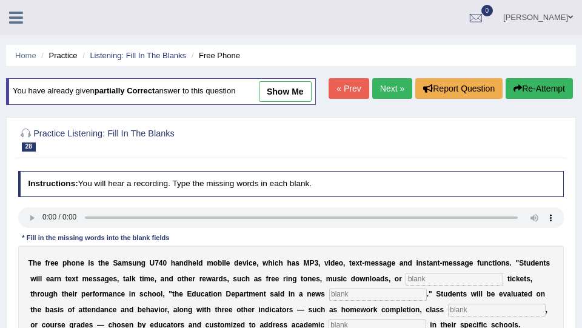
click at [380, 83] on link "Next »" at bounding box center [393, 88] width 40 height 21
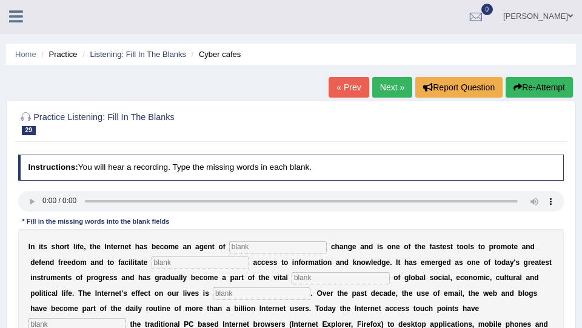
scroll to position [1, 0]
click at [391, 79] on link "Next »" at bounding box center [393, 87] width 40 height 21
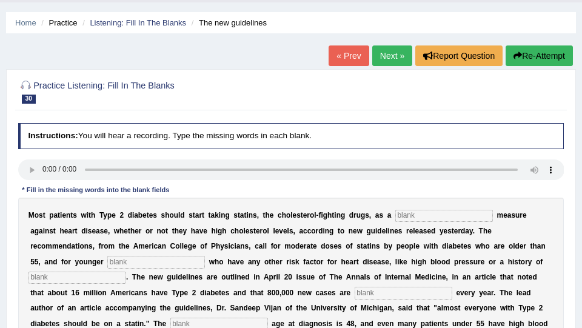
scroll to position [15, 0]
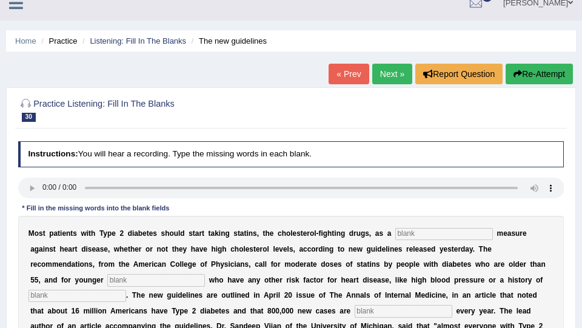
click at [385, 76] on link "Next »" at bounding box center [393, 74] width 40 height 21
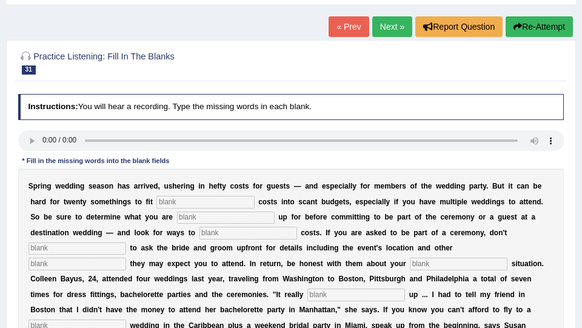
scroll to position [53, 0]
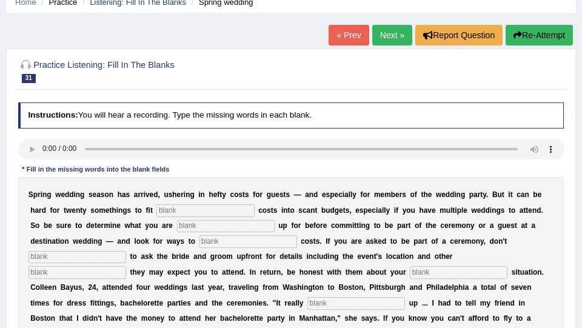
click at [380, 42] on link "Next »" at bounding box center [393, 35] width 40 height 21
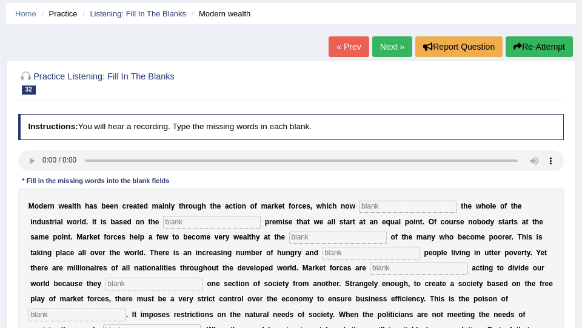
scroll to position [29, 0]
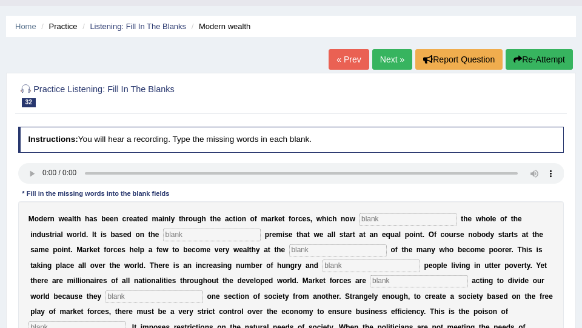
click at [394, 56] on link "Next »" at bounding box center [393, 59] width 40 height 21
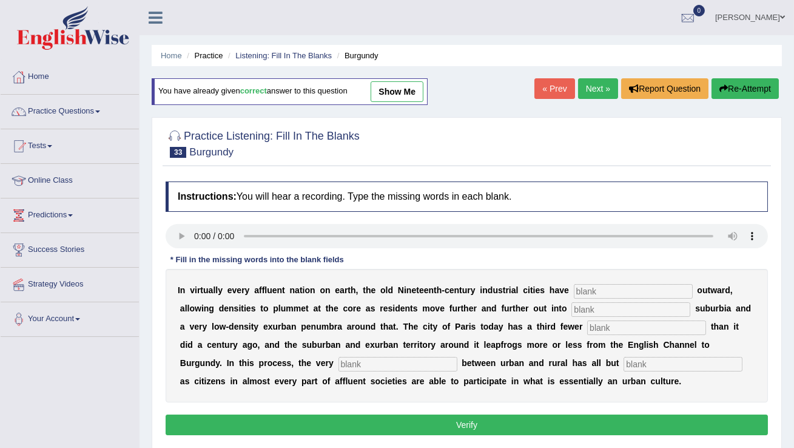
click at [582, 85] on link "Next »" at bounding box center [598, 88] width 40 height 21
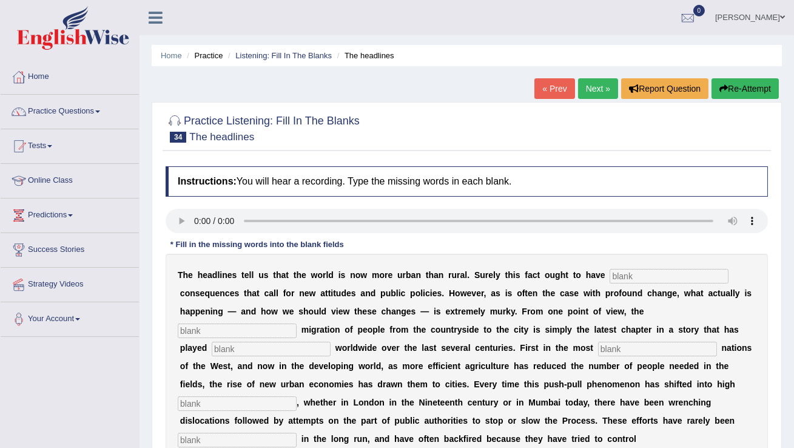
click at [598, 85] on link "Next »" at bounding box center [598, 88] width 40 height 21
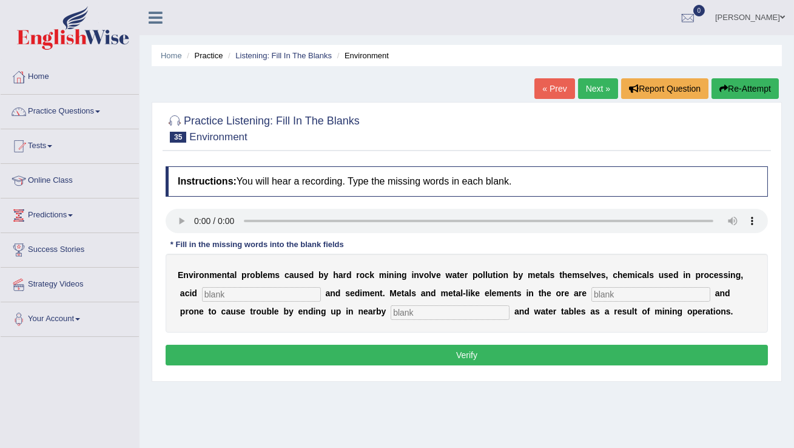
click at [598, 84] on link "Next »" at bounding box center [598, 88] width 40 height 21
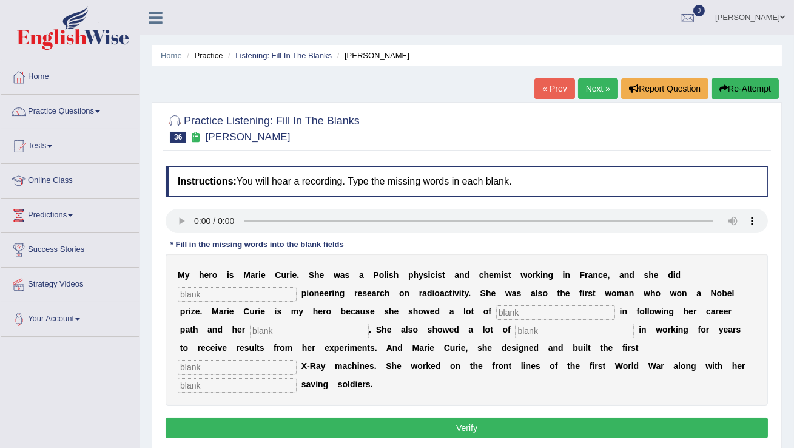
click at [598, 84] on link "Next »" at bounding box center [598, 88] width 40 height 21
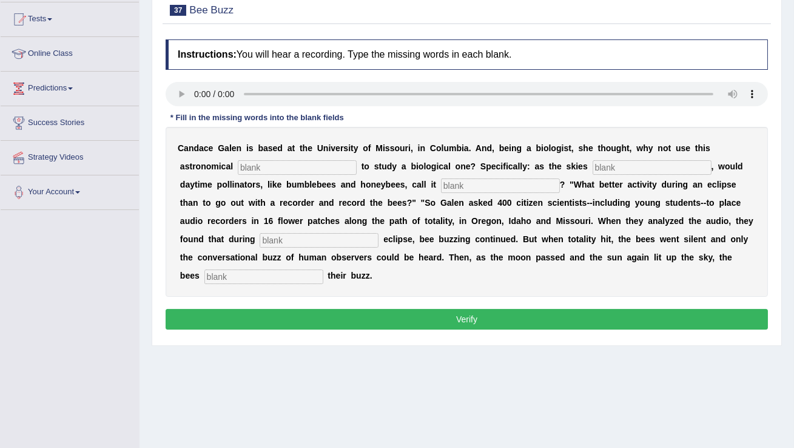
scroll to position [126, 0]
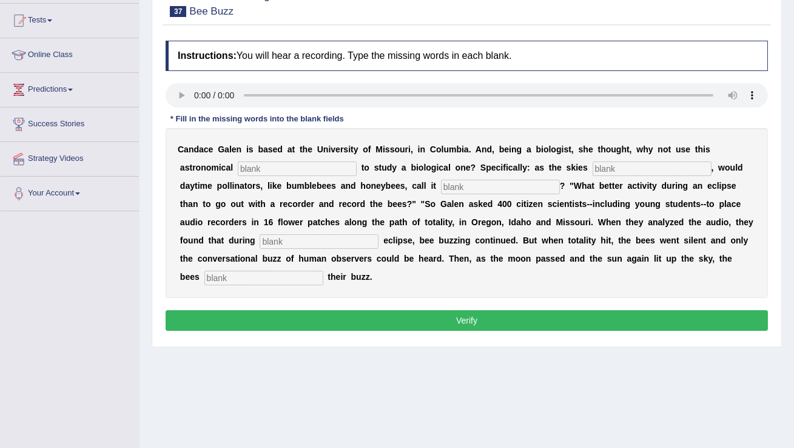
click at [374, 277] on div "C a n d a c e G a l e n i s b a s e d a t t h e U n i v e r s i t y o f M i s s…" at bounding box center [467, 213] width 602 height 170
click at [526, 226] on b "o" at bounding box center [528, 222] width 5 height 10
click at [309, 166] on input "text" at bounding box center [297, 168] width 119 height 15
click at [308, 167] on input "text" at bounding box center [297, 168] width 119 height 15
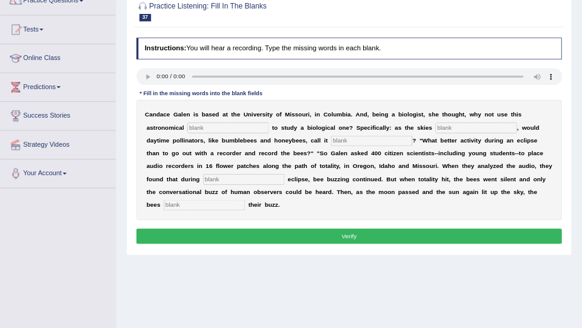
scroll to position [110, 0]
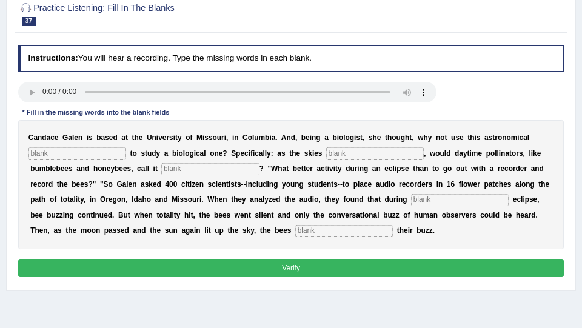
click at [64, 153] on input "text" at bounding box center [78, 153] width 98 height 12
click at [50, 153] on input "text" at bounding box center [78, 153] width 98 height 12
click at [33, 152] on input "fhenomenon" at bounding box center [78, 153] width 98 height 12
drag, startPoint x: 33, startPoint y: 152, endPoint x: 39, endPoint y: 152, distance: 6.7
click at [37, 152] on input "fphenomenon" at bounding box center [78, 153] width 98 height 12
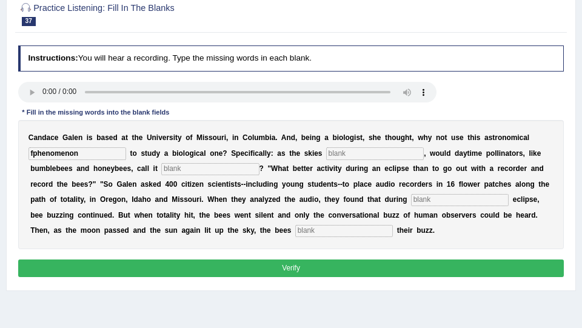
drag, startPoint x: 90, startPoint y: 155, endPoint x: 11, endPoint y: 158, distance: 78.9
click at [11, 158] on div "Practice Listening: Fill In The Blanks 37 Bee Buzz Instructions: You will hear …" at bounding box center [291, 142] width 570 height 300
type input "phenomenon"
click at [326, 155] on input "text" at bounding box center [375, 153] width 98 height 12
type input "darkened"
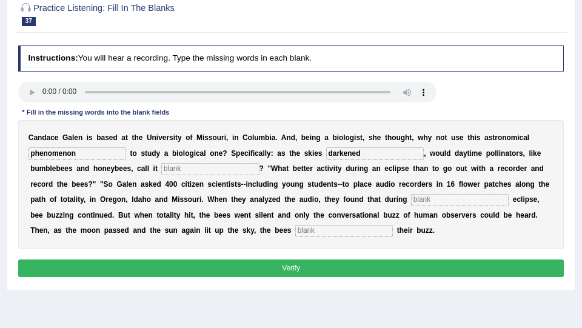
click at [232, 173] on input "text" at bounding box center [210, 169] width 98 height 12
type input "quits"
click at [425, 203] on input "text" at bounding box center [460, 200] width 98 height 12
type input "partial"
click at [312, 230] on input "text" at bounding box center [344, 231] width 98 height 12
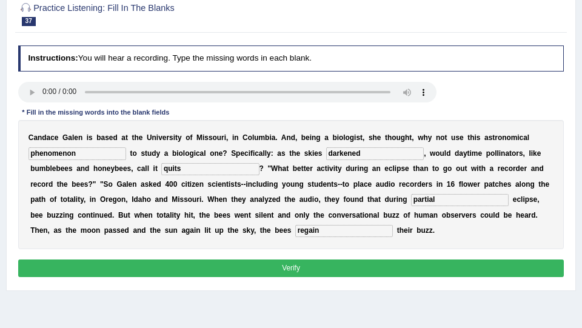
scroll to position [161, 0]
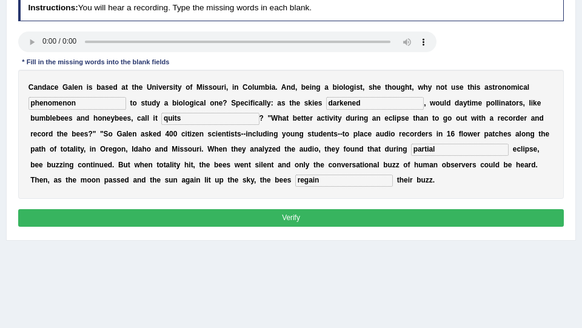
type input "regain"
click at [303, 217] on button "Verify" at bounding box center [291, 218] width 547 height 18
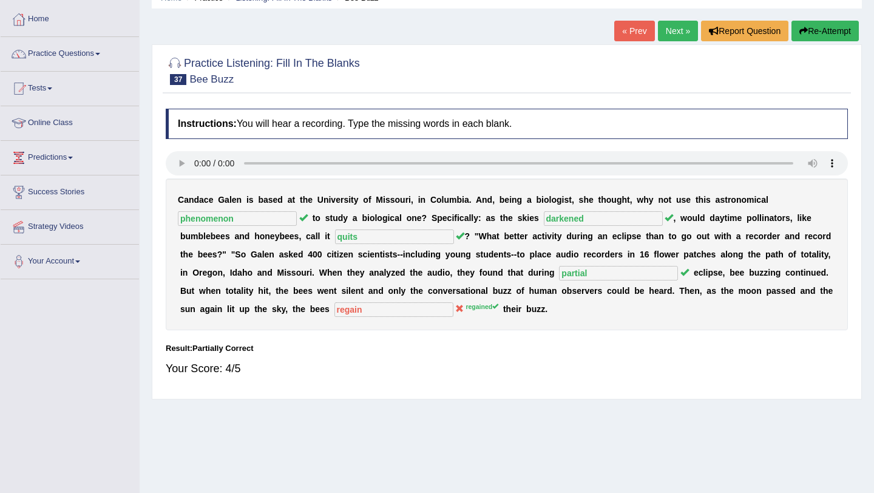
scroll to position [54, 0]
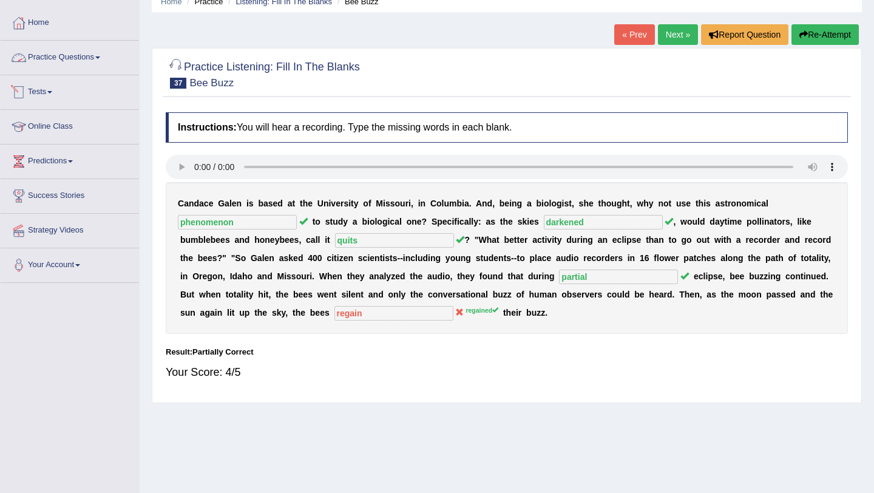
click at [95, 57] on link "Practice Questions" at bounding box center [70, 56] width 138 height 30
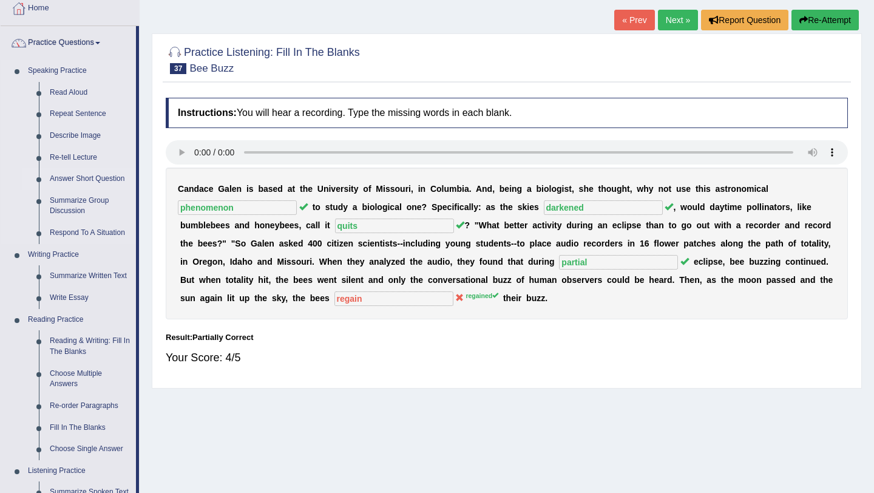
scroll to position [67, 0]
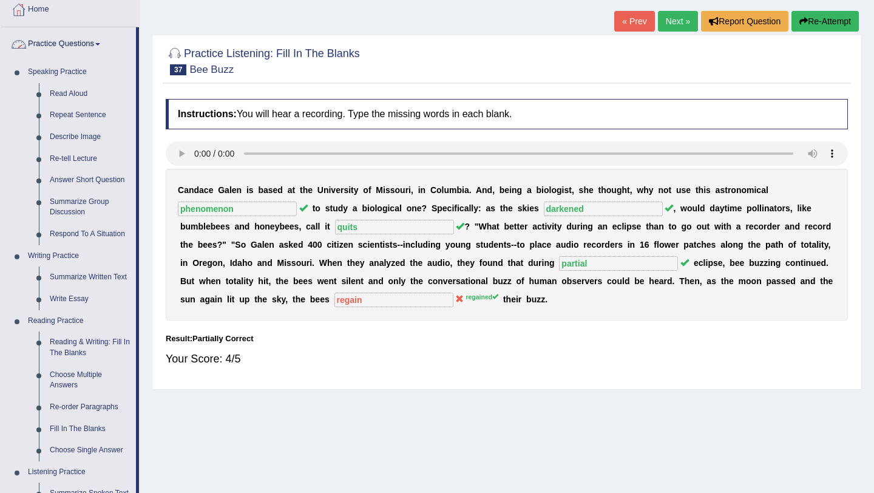
click at [84, 50] on link "Practice Questions" at bounding box center [68, 42] width 135 height 30
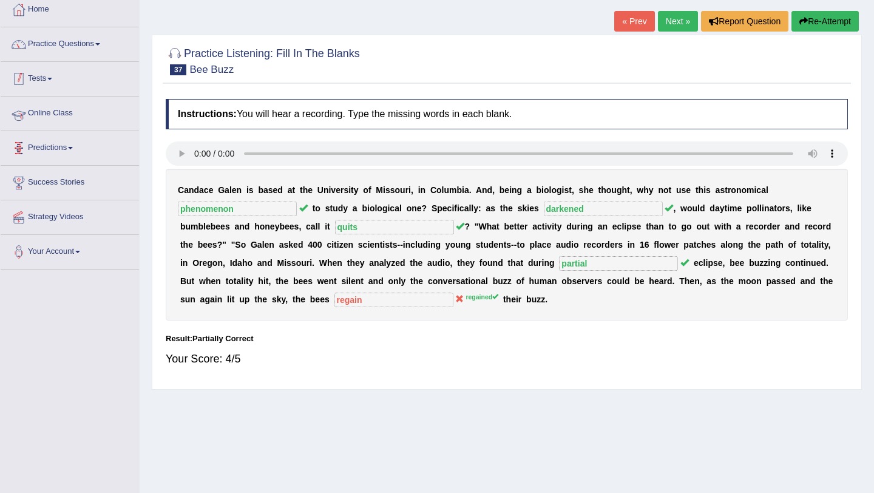
scroll to position [79, 0]
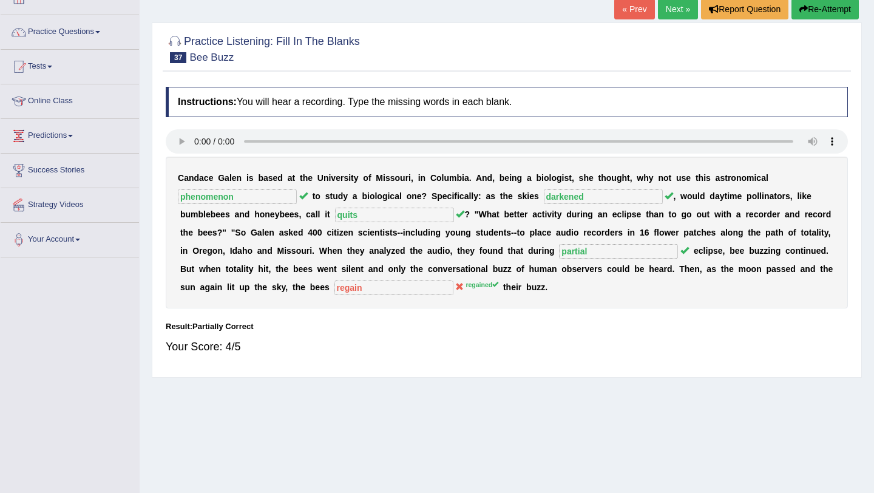
click at [49, 67] on link "Tests" at bounding box center [70, 65] width 138 height 30
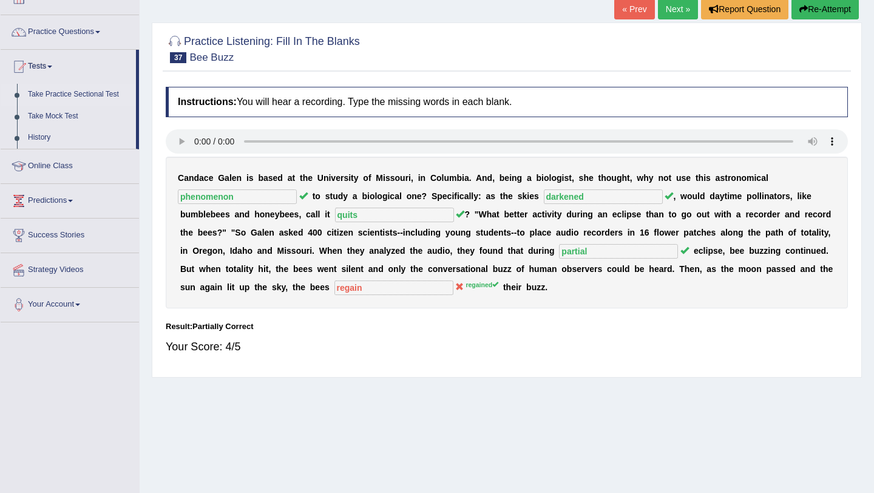
click at [105, 96] on link "Take Practice Sectional Test" at bounding box center [78, 95] width 113 height 22
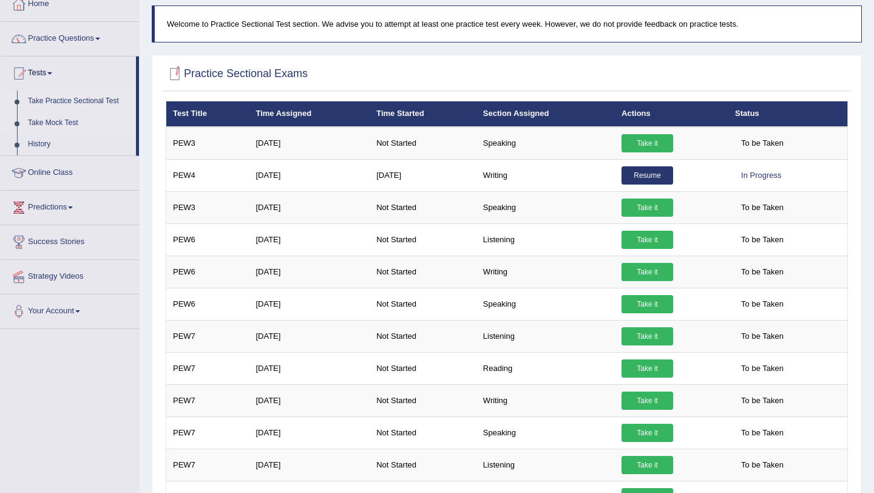
click at [55, 123] on link "Take Mock Test" at bounding box center [78, 123] width 113 height 22
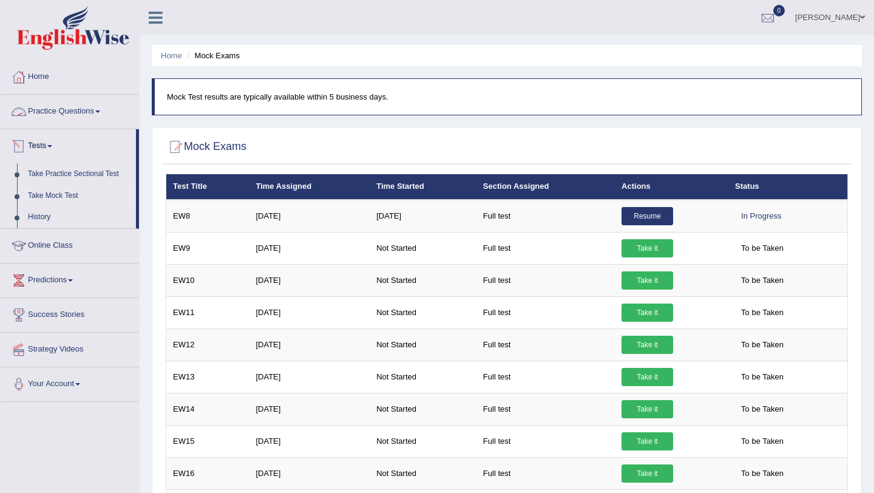
click at [41, 144] on link "Tests" at bounding box center [68, 144] width 135 height 30
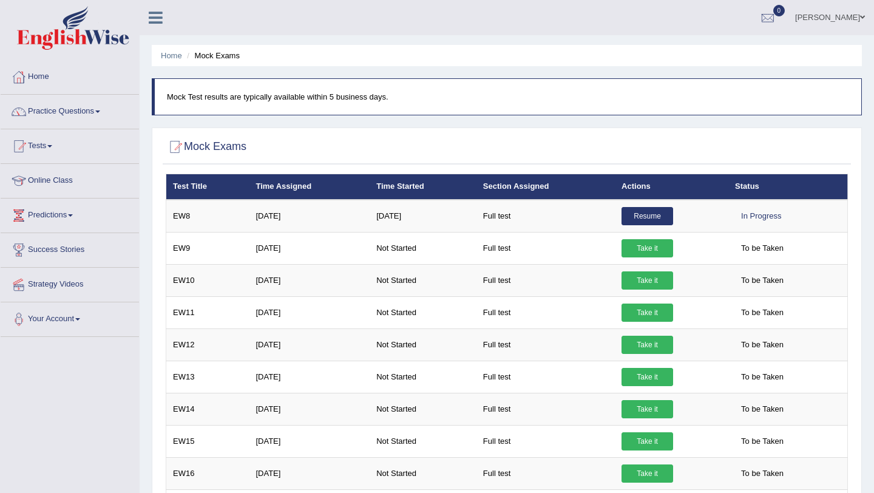
click at [42, 143] on link "Tests" at bounding box center [70, 144] width 138 height 30
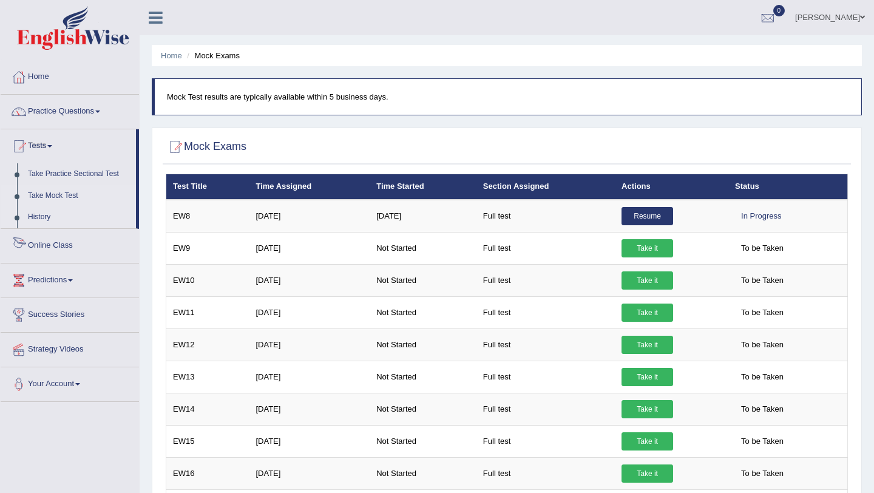
click at [48, 221] on link "History" at bounding box center [78, 217] width 113 height 22
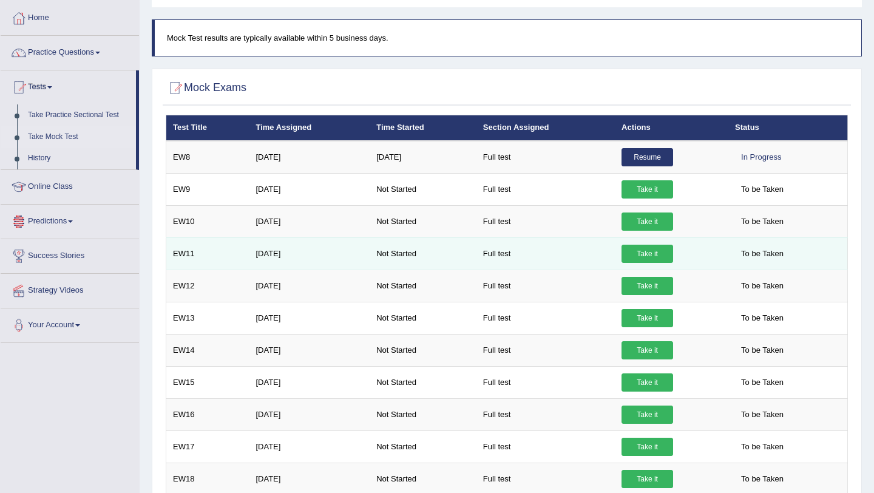
scroll to position [24, 0]
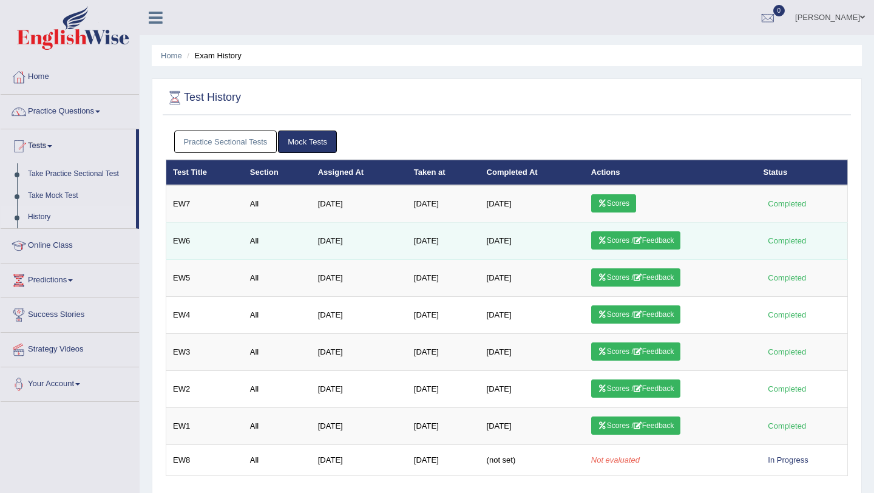
click at [632, 242] on link "Scores / Feedback" at bounding box center [636, 240] width 90 height 18
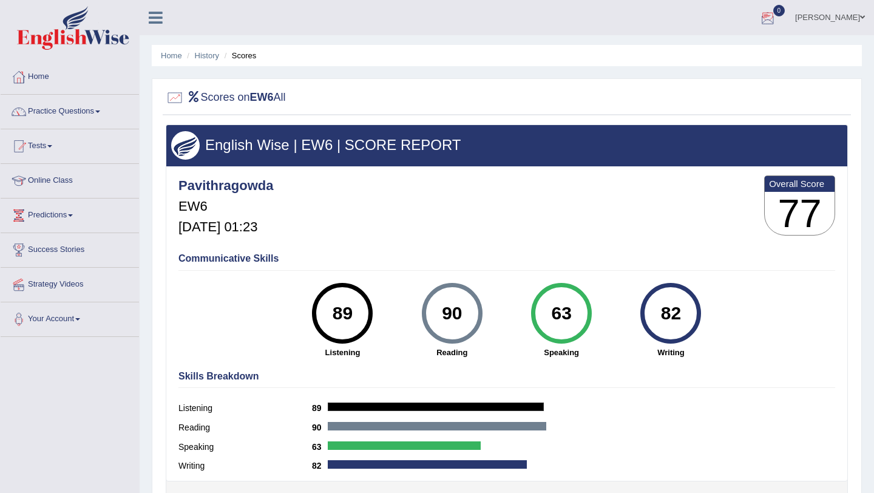
click at [835, 12] on link "pavithra" at bounding box center [830, 16] width 88 height 32
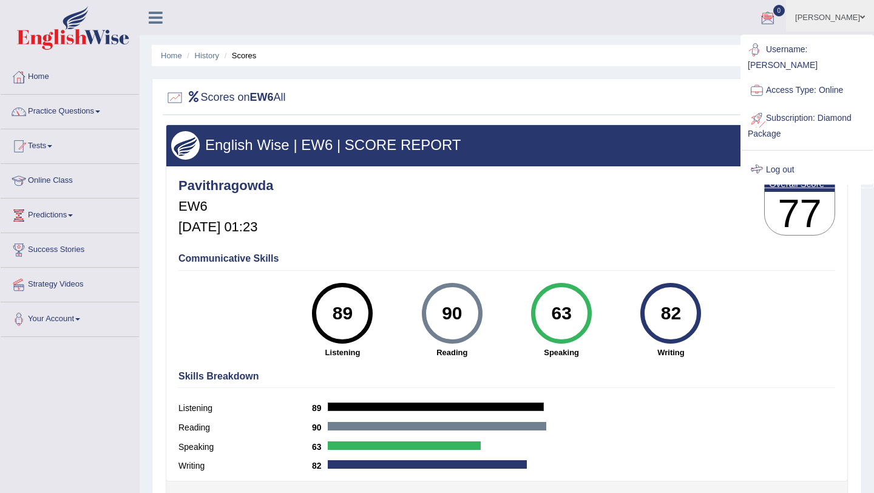
click at [774, 166] on link "Log out" at bounding box center [806, 170] width 131 height 28
